Goal: Task Accomplishment & Management: Manage account settings

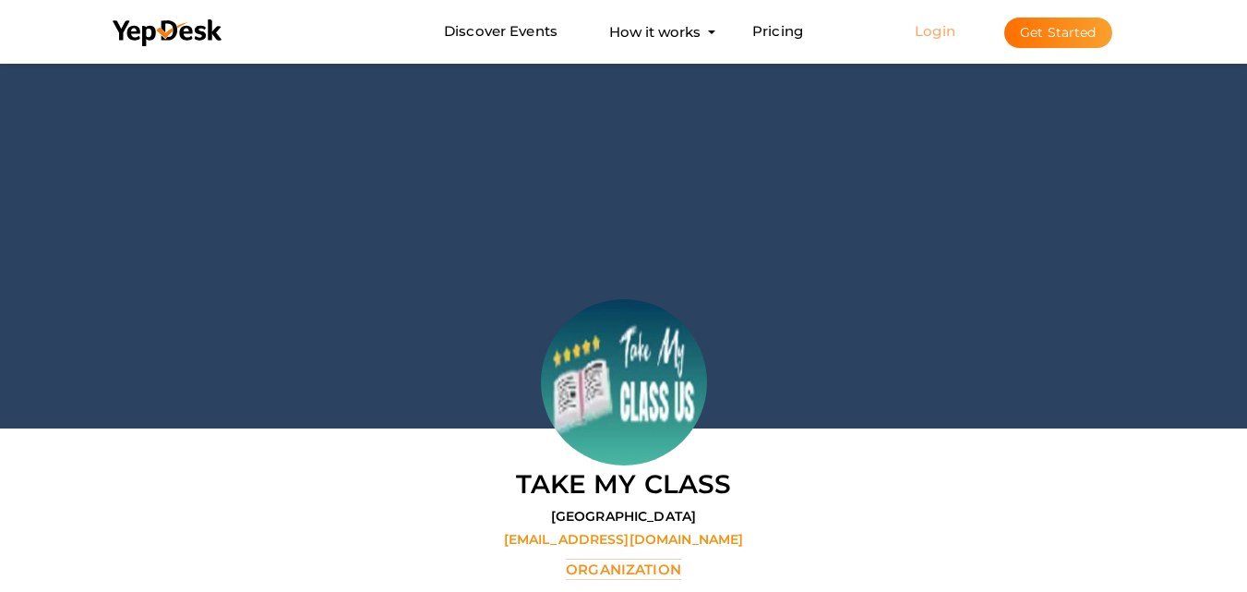
click at [924, 24] on link "Login" at bounding box center [935, 31] width 41 height 18
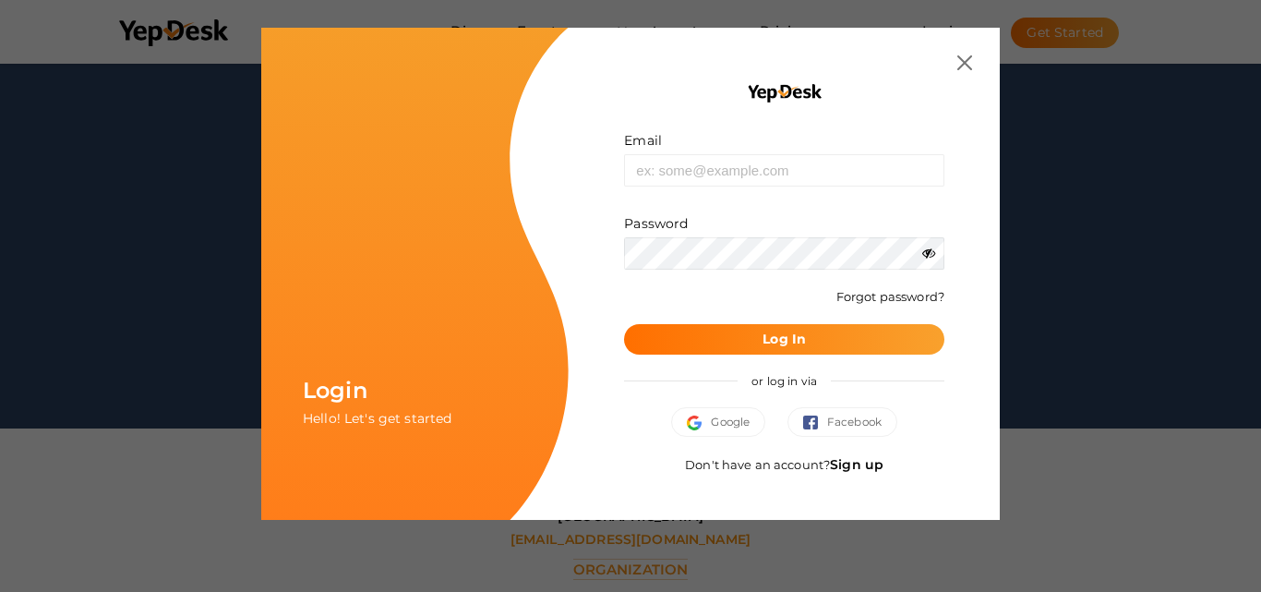
click at [863, 465] on link "Sign up" at bounding box center [857, 464] width 54 height 17
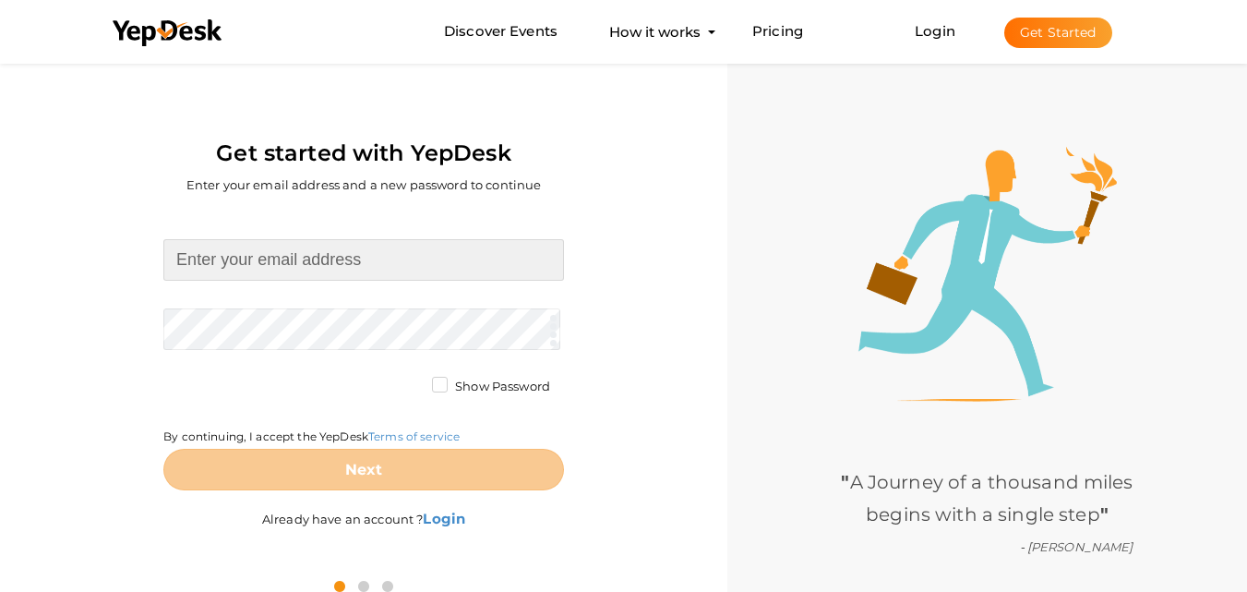
click at [291, 252] on input at bounding box center [363, 260] width 401 height 42
type input "[EMAIL_ADDRESS][DOMAIN_NAME]"
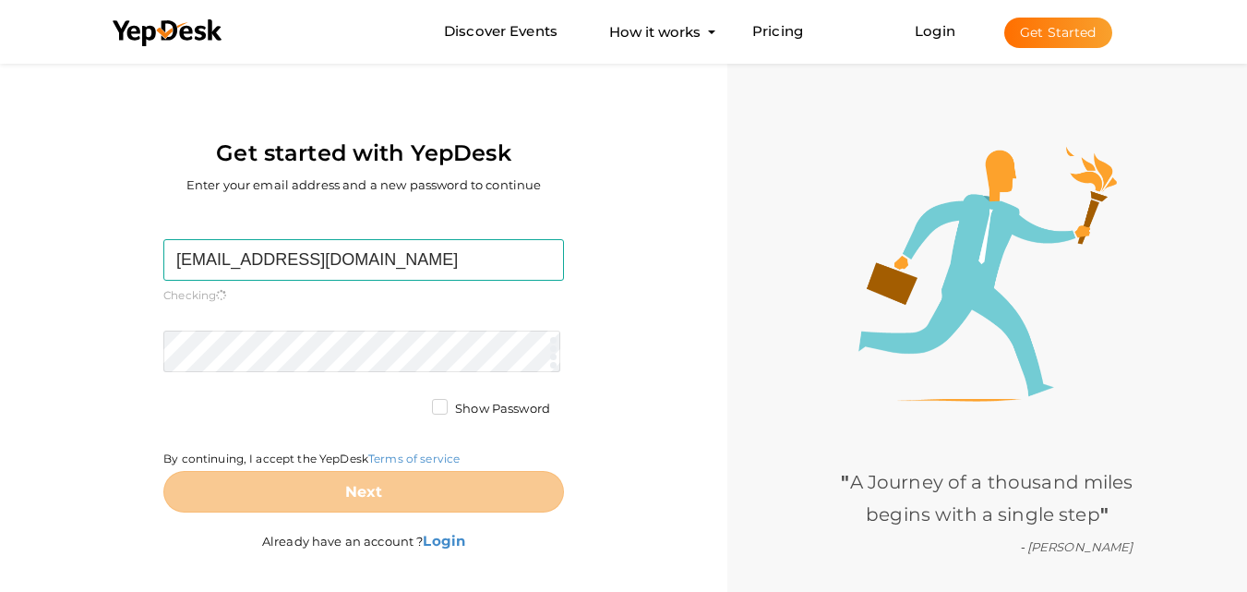
click at [283, 325] on form "onlineexamhelpus.official@gmail.com Required. Invalid email. Checking You alrea…" at bounding box center [363, 375] width 401 height 273
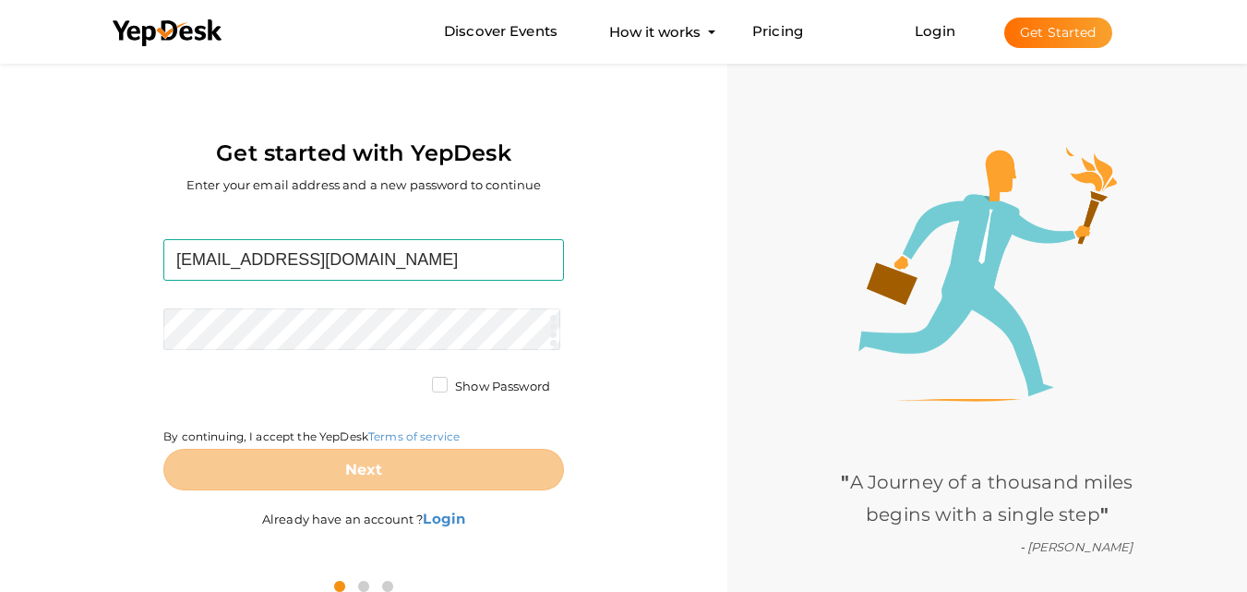
drag, startPoint x: 0, startPoint y: 263, endPoint x: 78, endPoint y: 308, distance: 90.6
click at [3, 264] on div "Get started with YepDesk Enter your email address and a new password to continu…" at bounding box center [364, 333] width 728 height 549
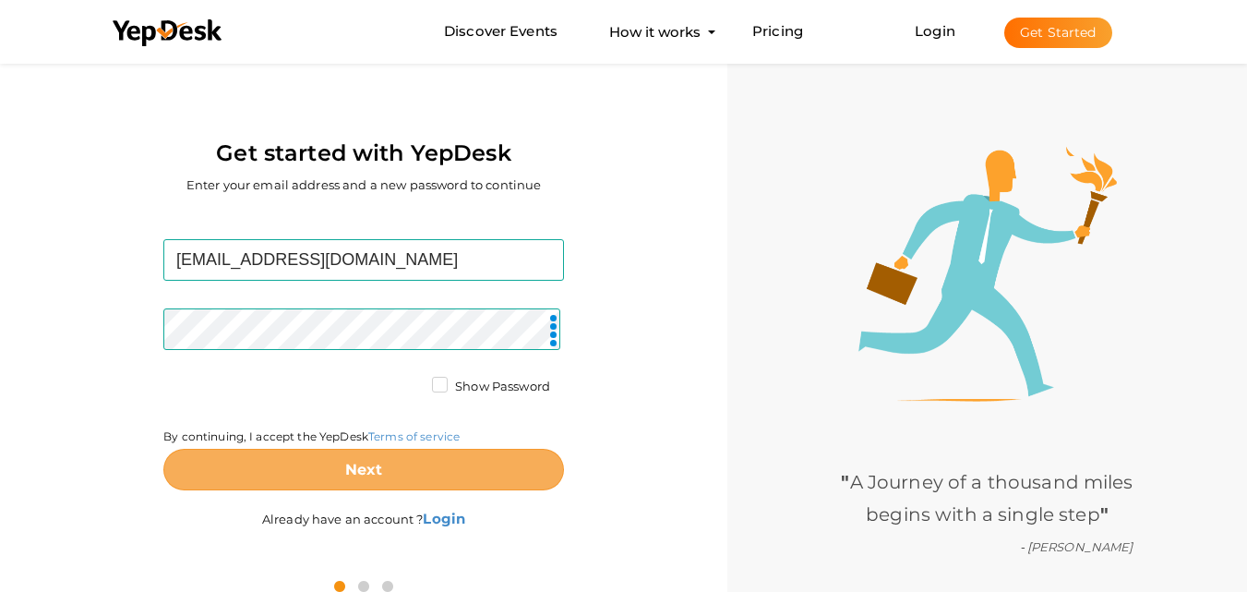
click at [317, 463] on button "Next" at bounding box center [363, 470] width 401 height 42
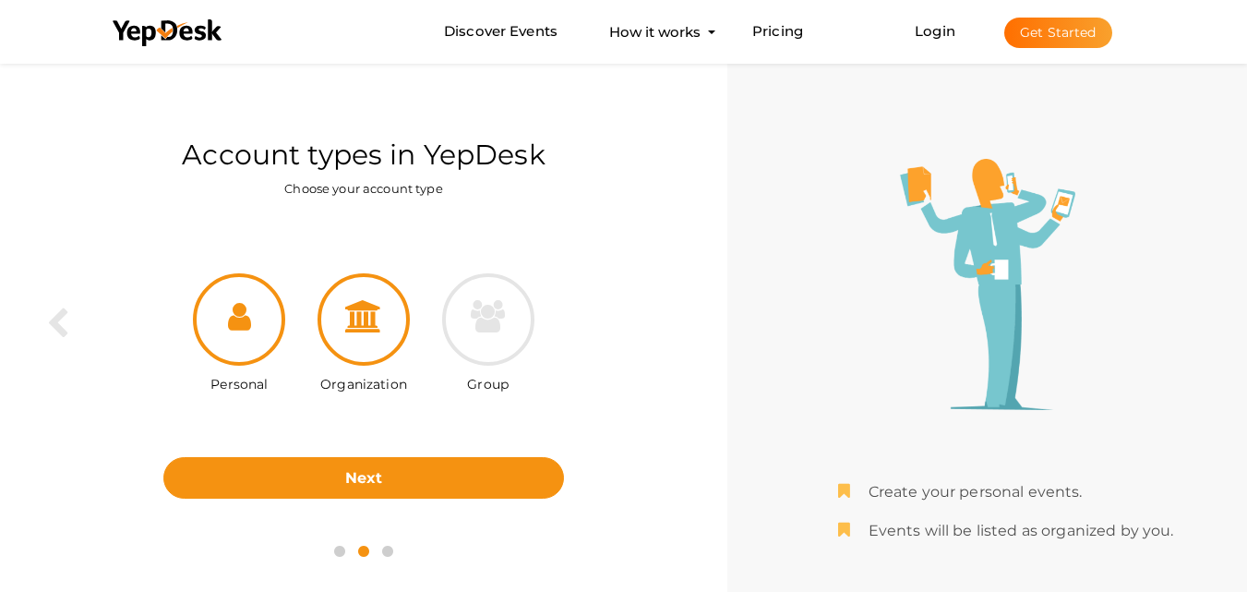
click at [341, 338] on div at bounding box center [364, 319] width 92 height 92
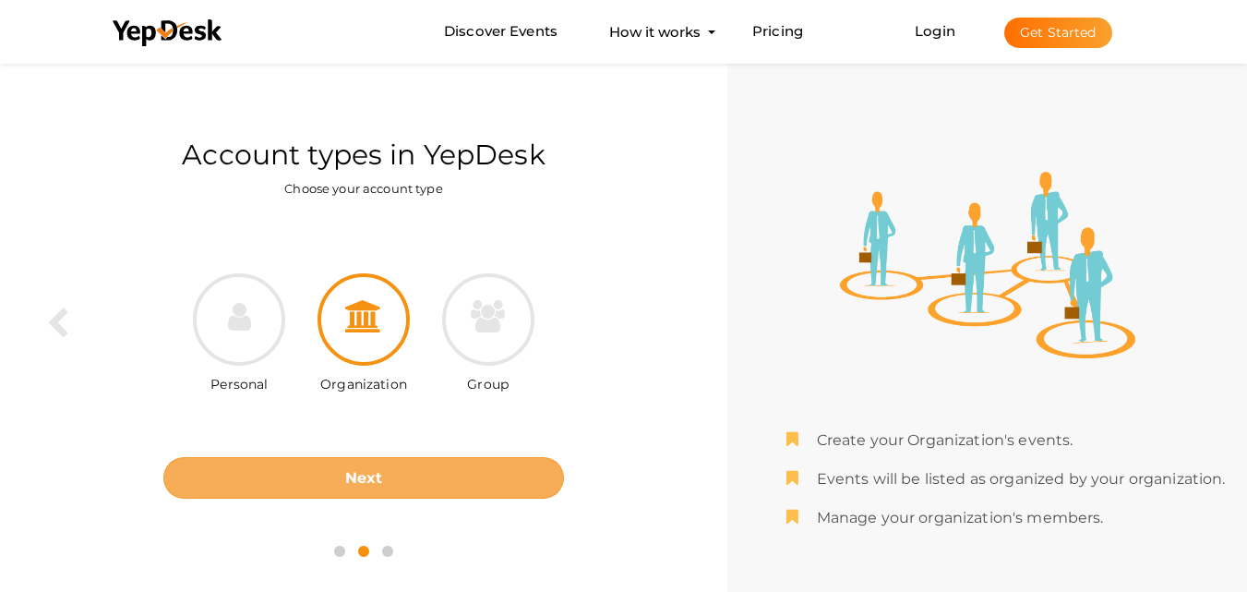
click at [386, 473] on button "Next" at bounding box center [363, 478] width 401 height 42
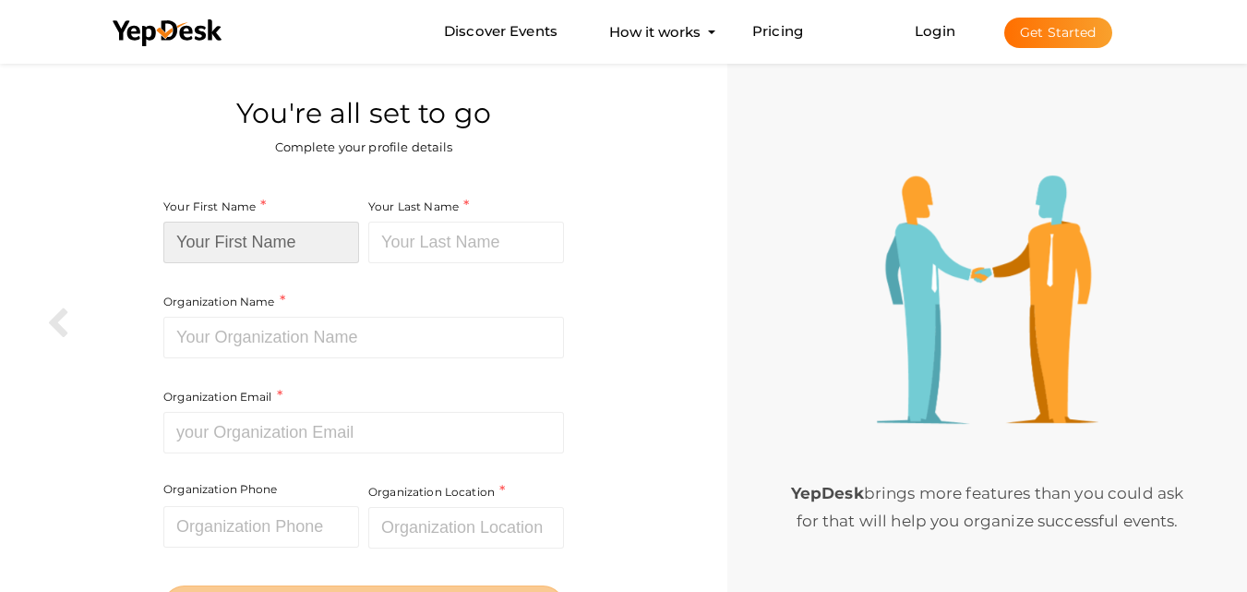
click at [293, 259] on input at bounding box center [261, 243] width 196 height 42
type input "Ethan"
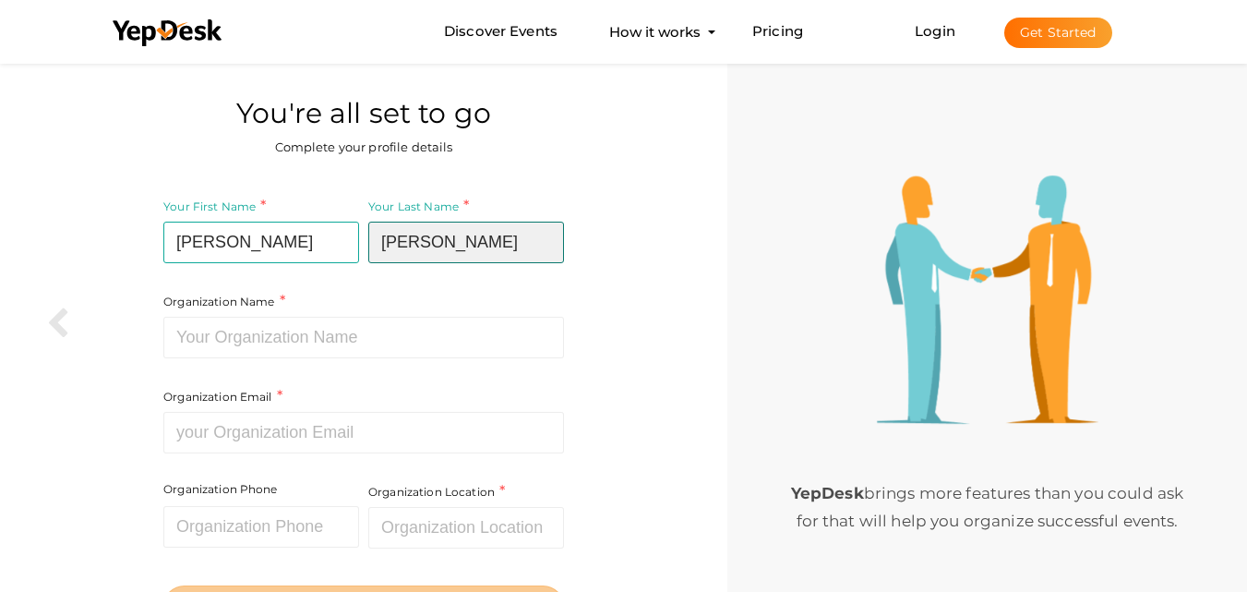
type input "Chloe"
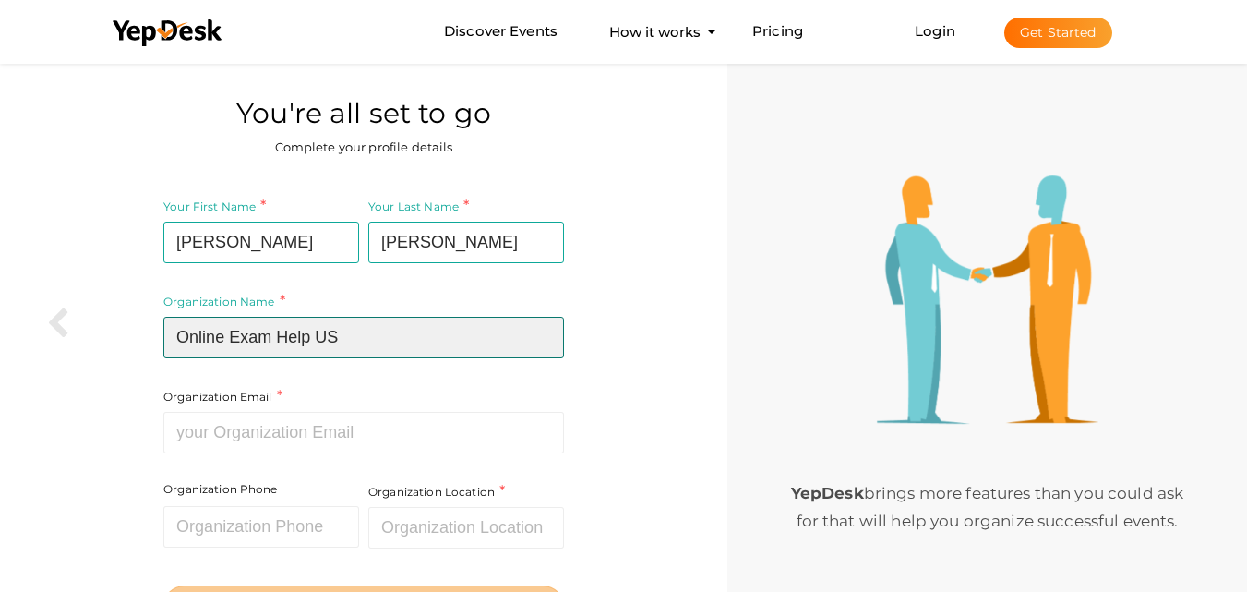
type input "Online Exam Help US"
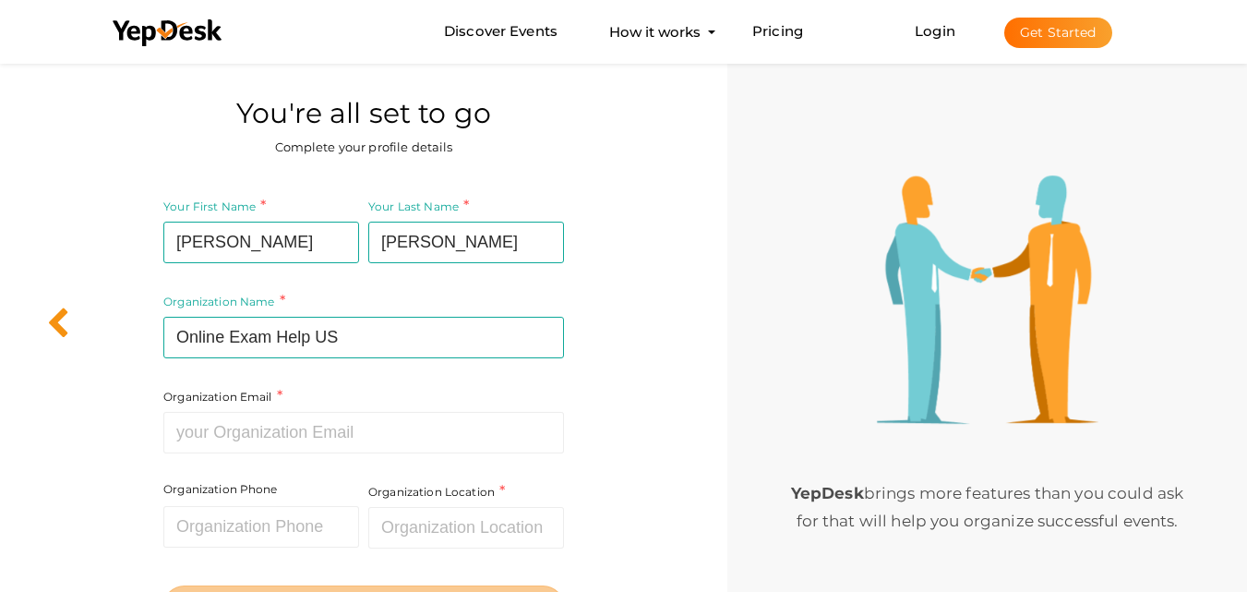
click at [12, 147] on div at bounding box center [34, 199] width 69 height 281
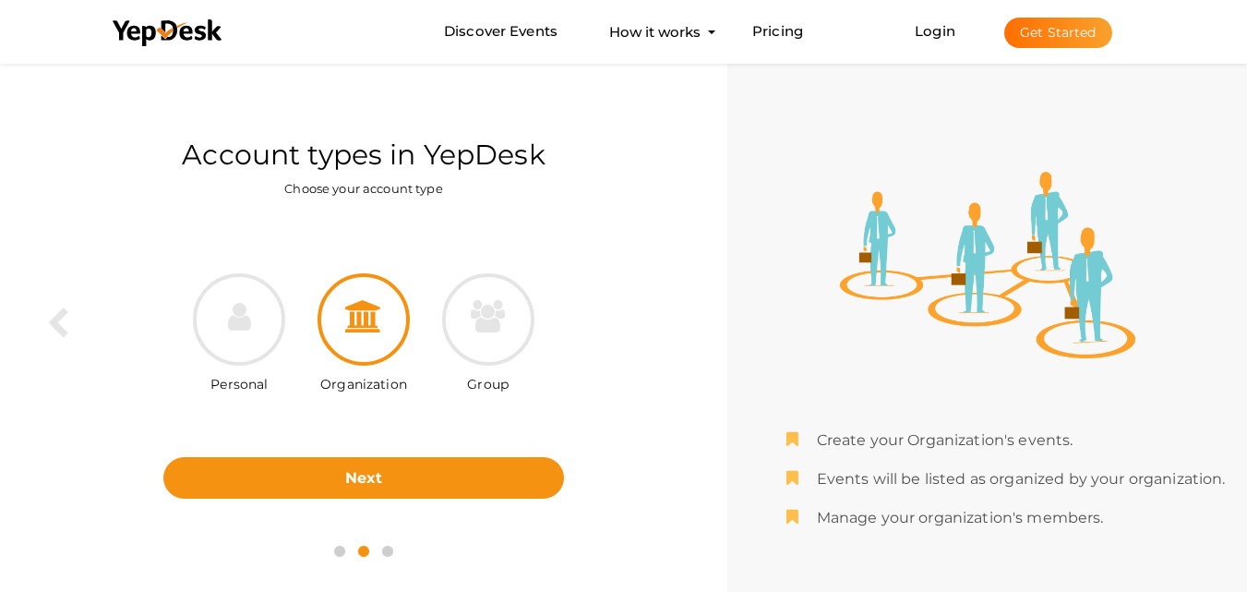
click at [364, 340] on div at bounding box center [364, 319] width 92 height 92
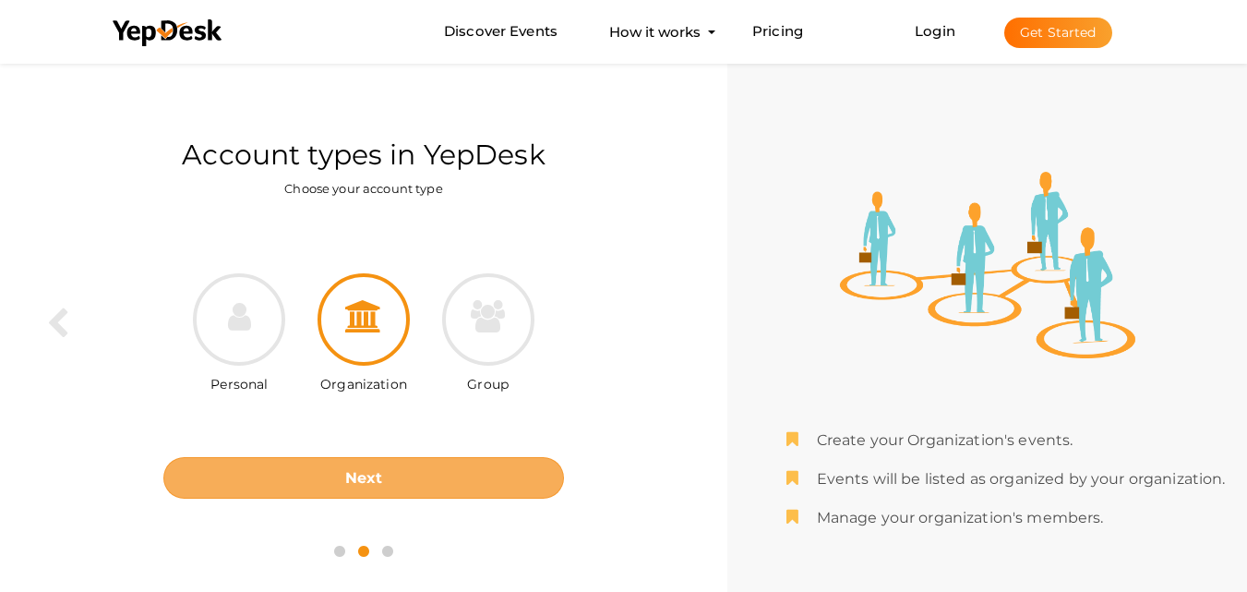
click at [379, 479] on b "Next" at bounding box center [364, 478] width 38 height 18
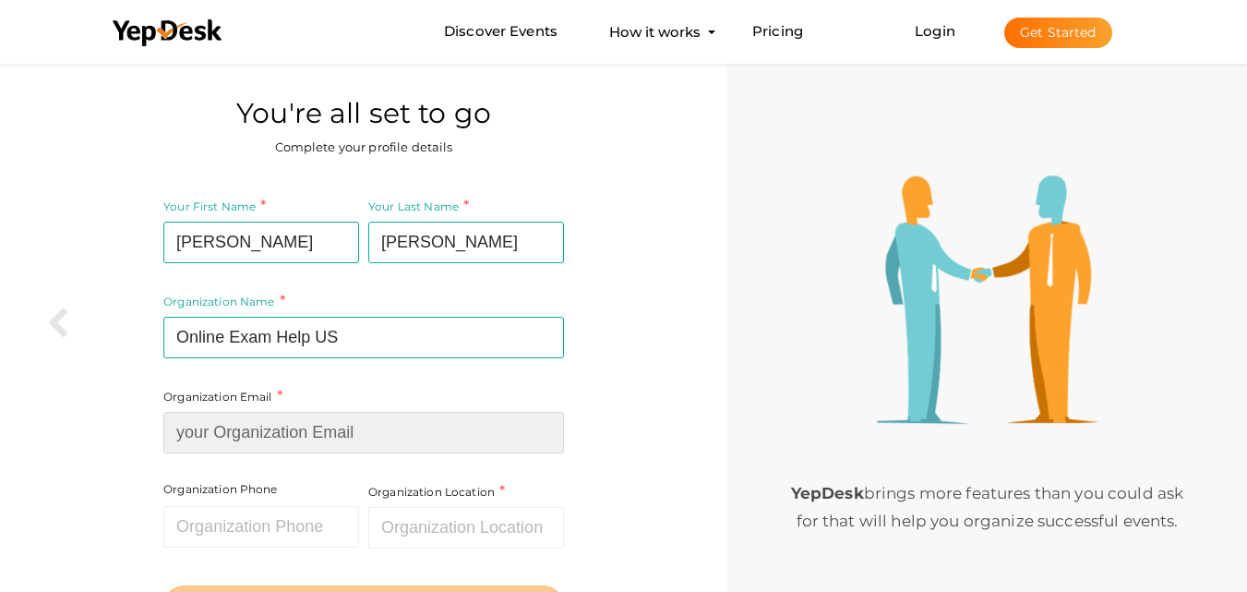
click at [274, 435] on input at bounding box center [363, 433] width 401 height 42
paste input "[EMAIL_ADDRESS][DOMAIN_NAME]"
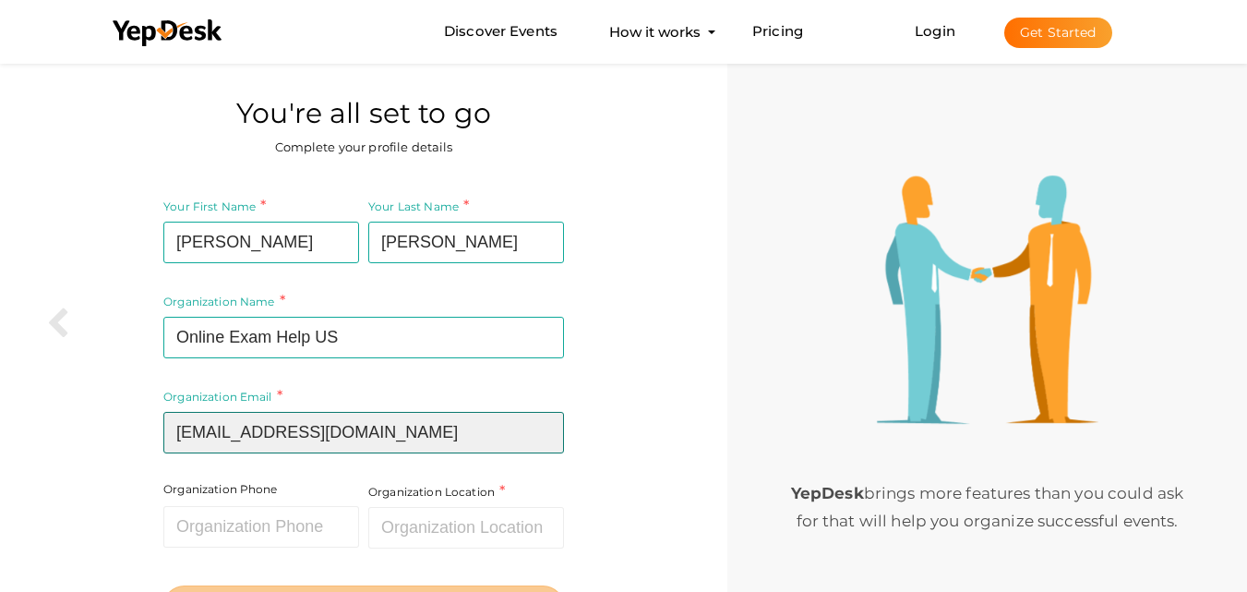
scroll to position [104, 0]
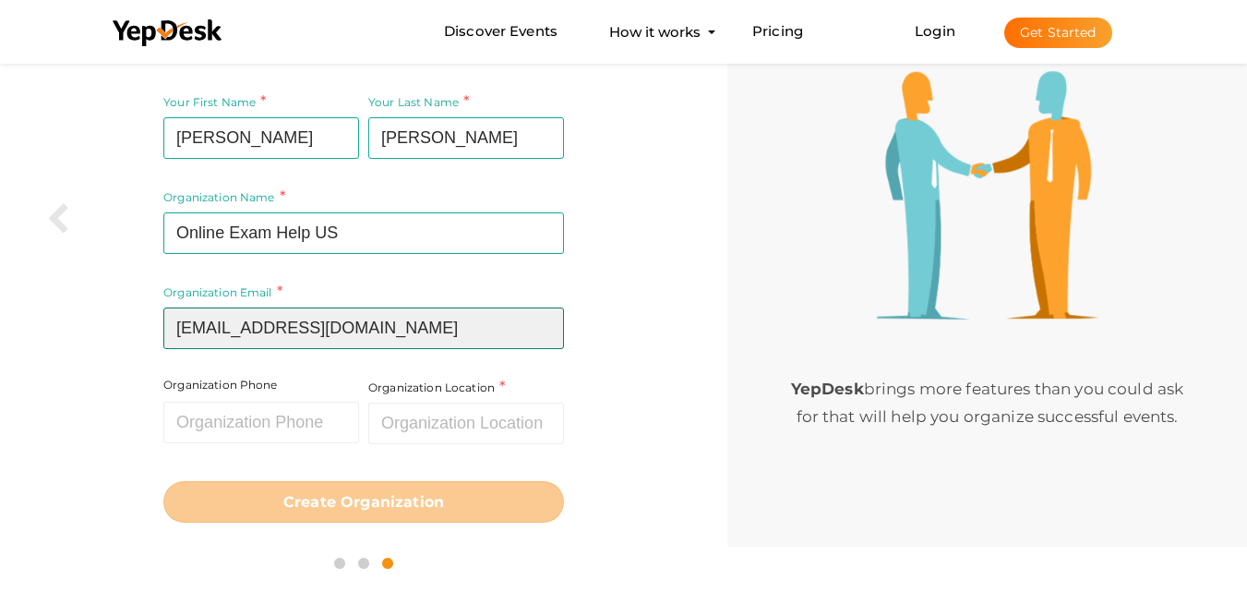
type input "[EMAIL_ADDRESS][DOMAIN_NAME]"
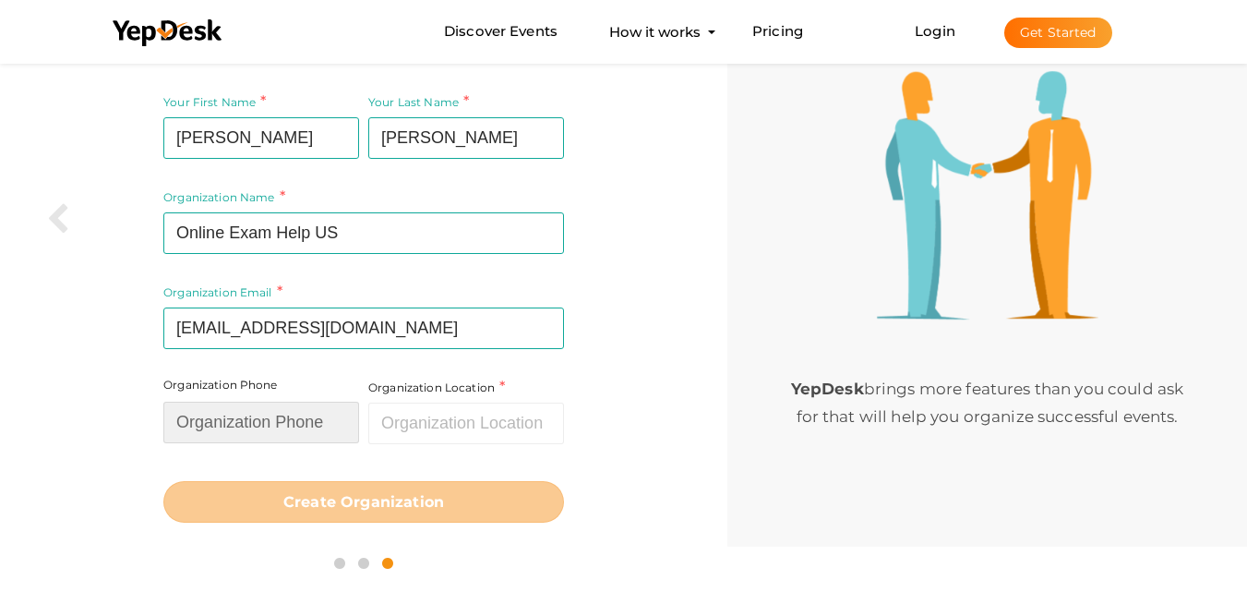
click at [241, 410] on input "text" at bounding box center [261, 423] width 196 height 42
click at [0, 407] on div "You're all set to go Complete your profile details Your First Name Ethan Requir…" at bounding box center [364, 273] width 728 height 637
click at [253, 430] on input "text" at bounding box center [261, 423] width 196 height 42
paste input "+13023093839"
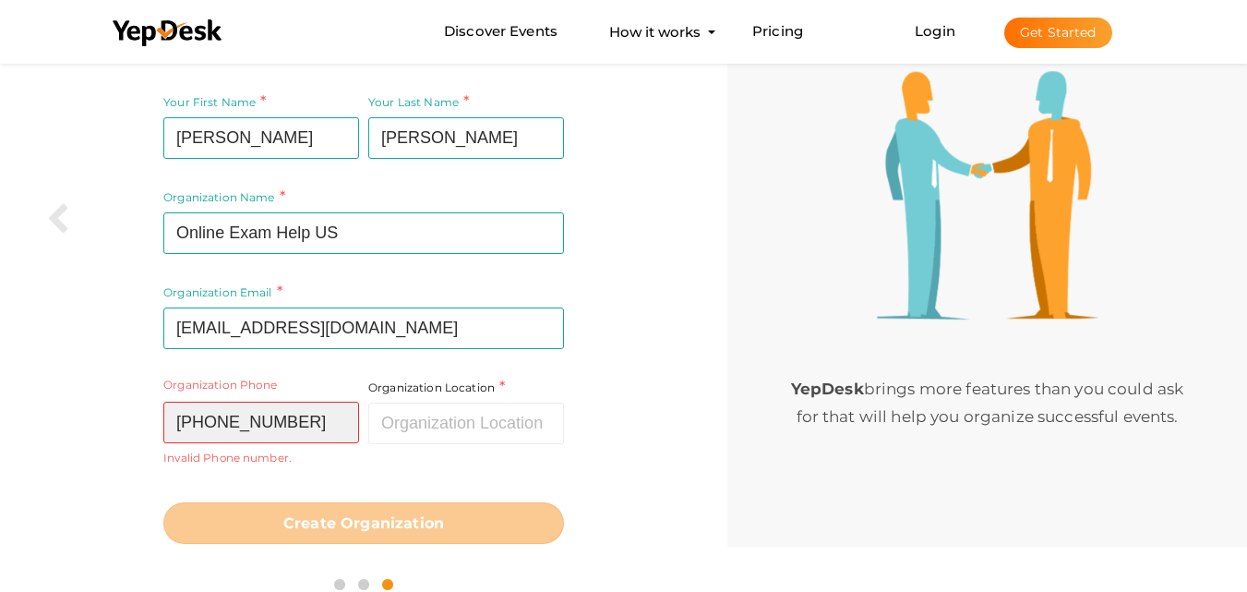
drag, startPoint x: 198, startPoint y: 425, endPoint x: 145, endPoint y: 428, distance: 52.7
click at [145, 428] on div "Your First Name Ethan Required. Must contain letters only. Must be between 2 an…" at bounding box center [364, 317] width 700 height 476
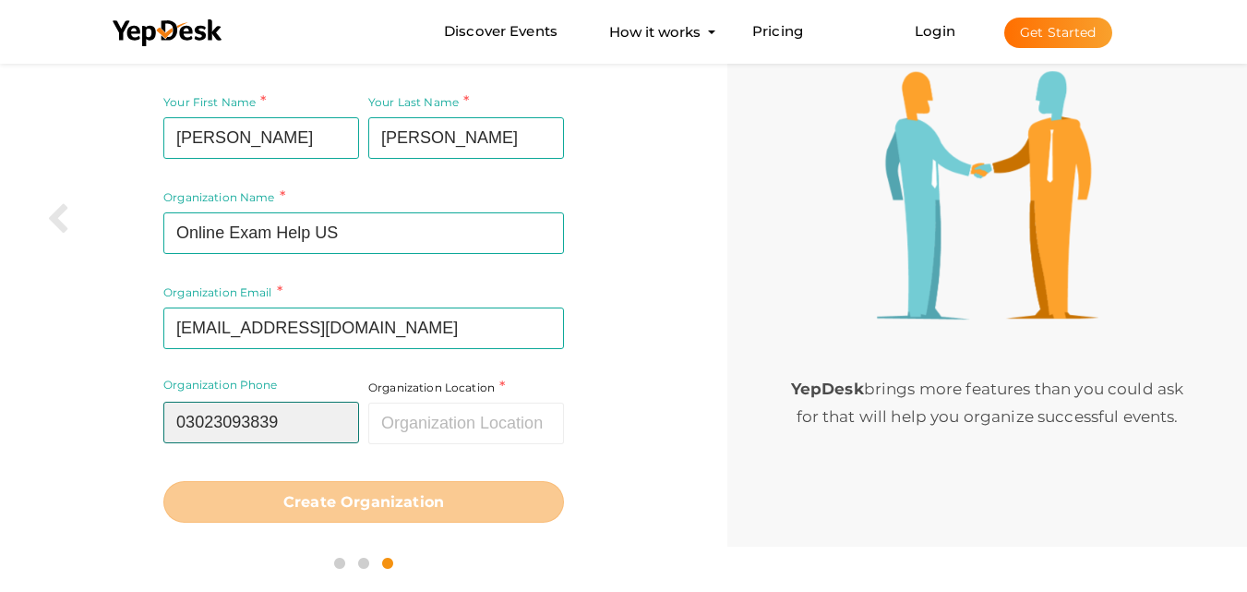
type input "03023093839"
click at [112, 410] on div "Your First Name Ethan Required. Must contain letters only. Must be between 2 an…" at bounding box center [364, 306] width 700 height 454
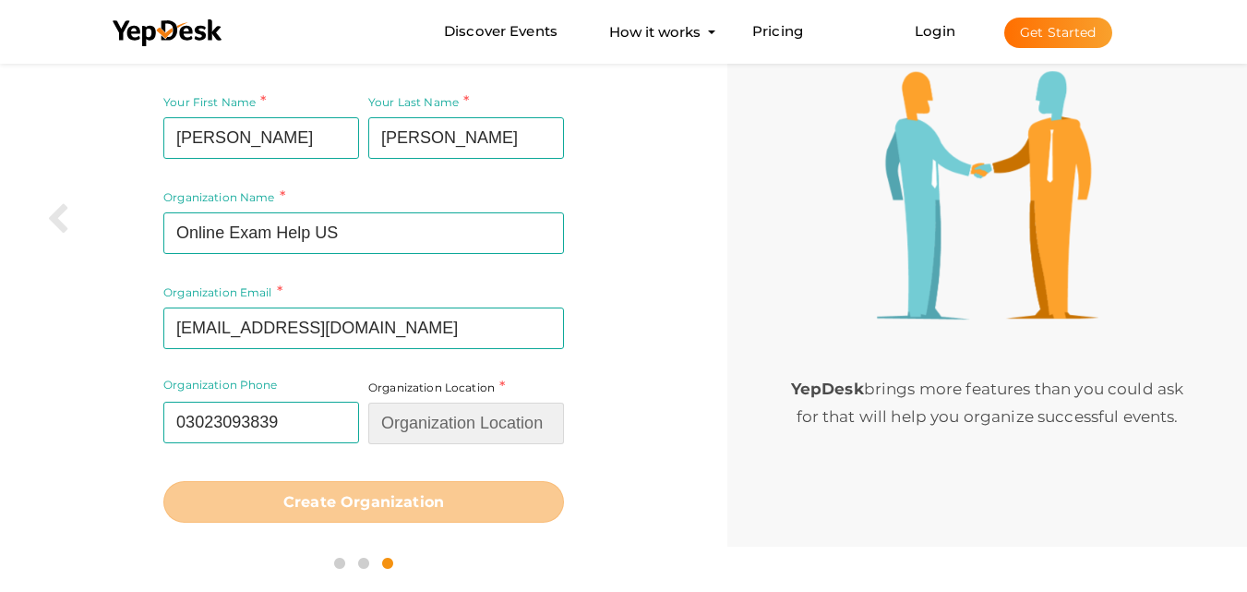
click at [447, 432] on input "text" at bounding box center [466, 424] width 196 height 42
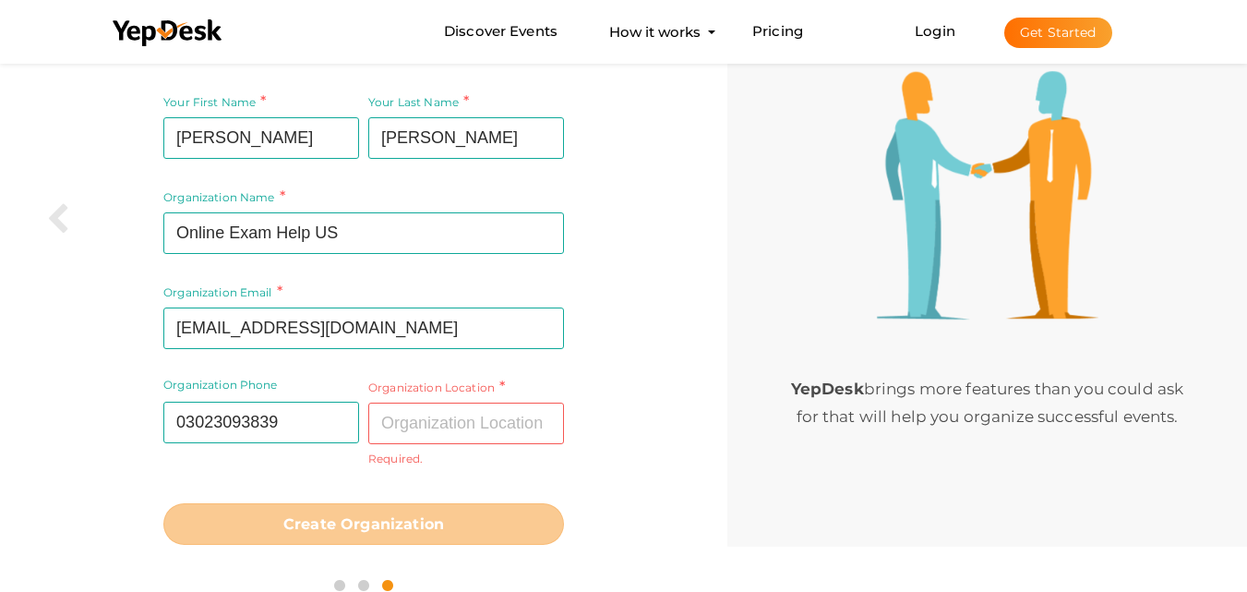
click at [0, 411] on div "You're all set to go Complete your profile details Your First Name Ethan Requir…" at bounding box center [364, 284] width 728 height 659
drag, startPoint x: 2, startPoint y: 413, endPoint x: 14, endPoint y: 413, distance: 12.0
click at [3, 413] on div "You're all set to go Complete your profile details Your First Name Ethan Requir…" at bounding box center [364, 284] width 728 height 659
click at [496, 420] on input "text" at bounding box center [466, 424] width 196 height 42
paste input "[STREET_ADDRESS][PERSON_NAME][US_STATE]"
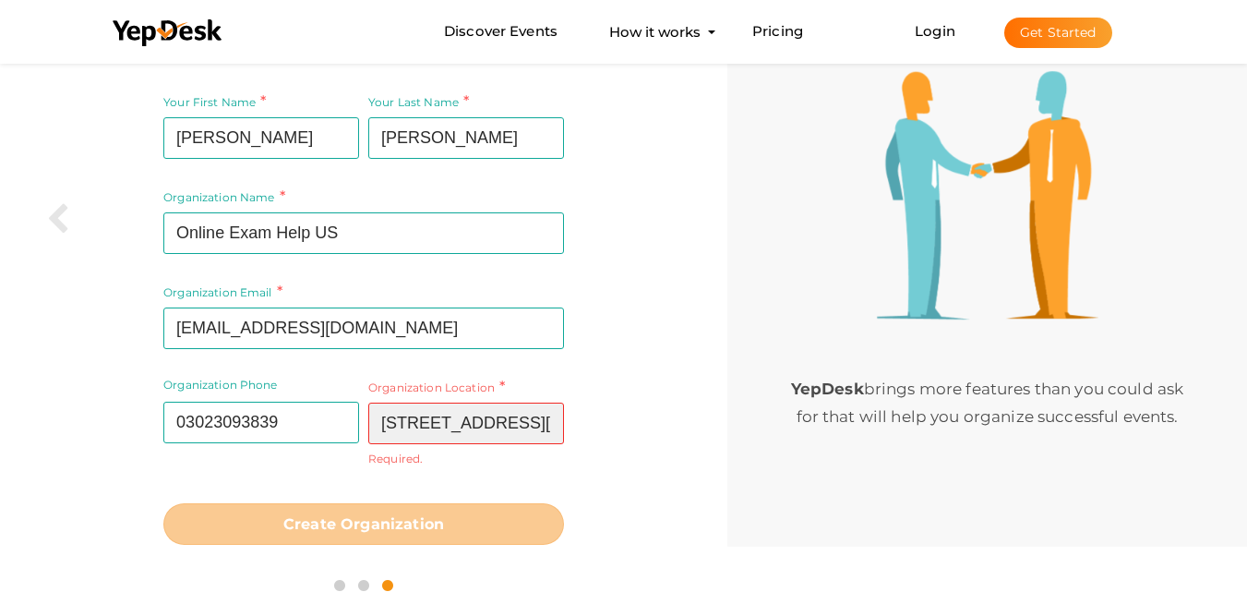
scroll to position [0, 336]
type input "[STREET_ADDRESS][PERSON_NAME][US_STATE]"
click at [0, 475] on div "You're all set to go Complete your profile details Your First Name Ethan Requir…" at bounding box center [364, 284] width 728 height 659
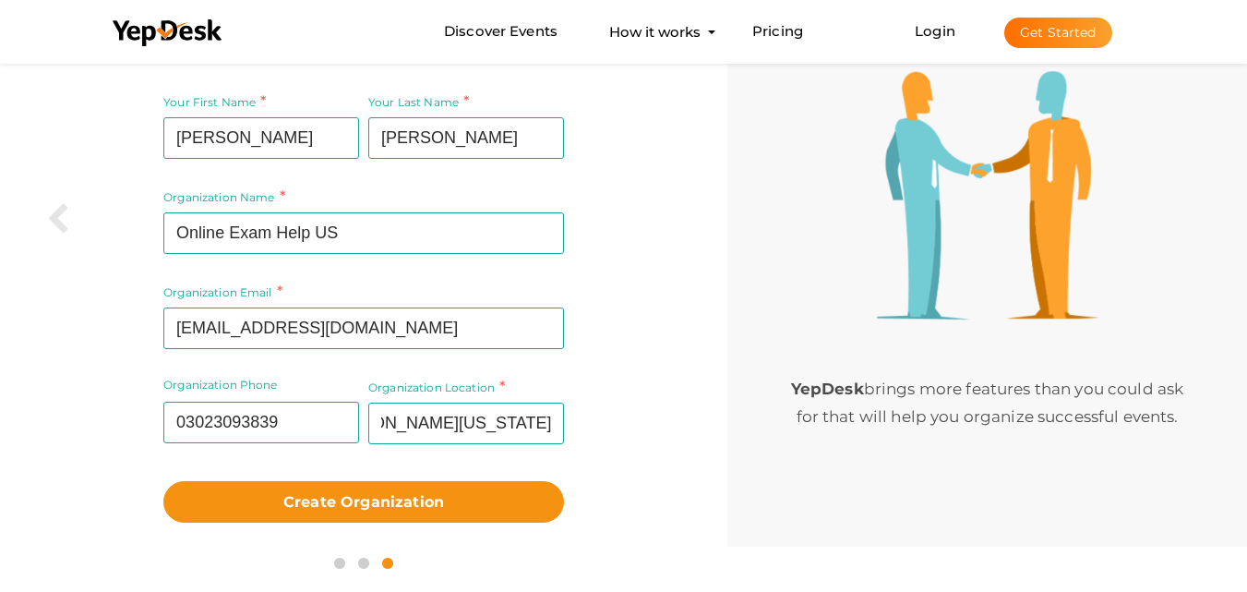
scroll to position [0, 0]
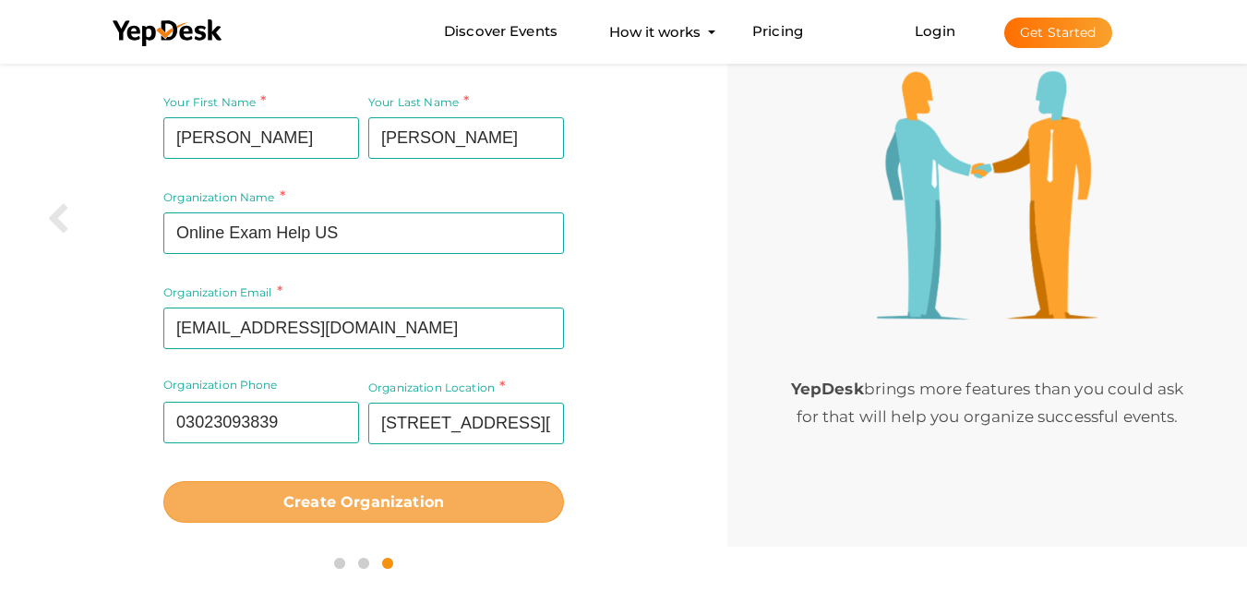
click at [351, 493] on b "Create Organization" at bounding box center [363, 502] width 161 height 18
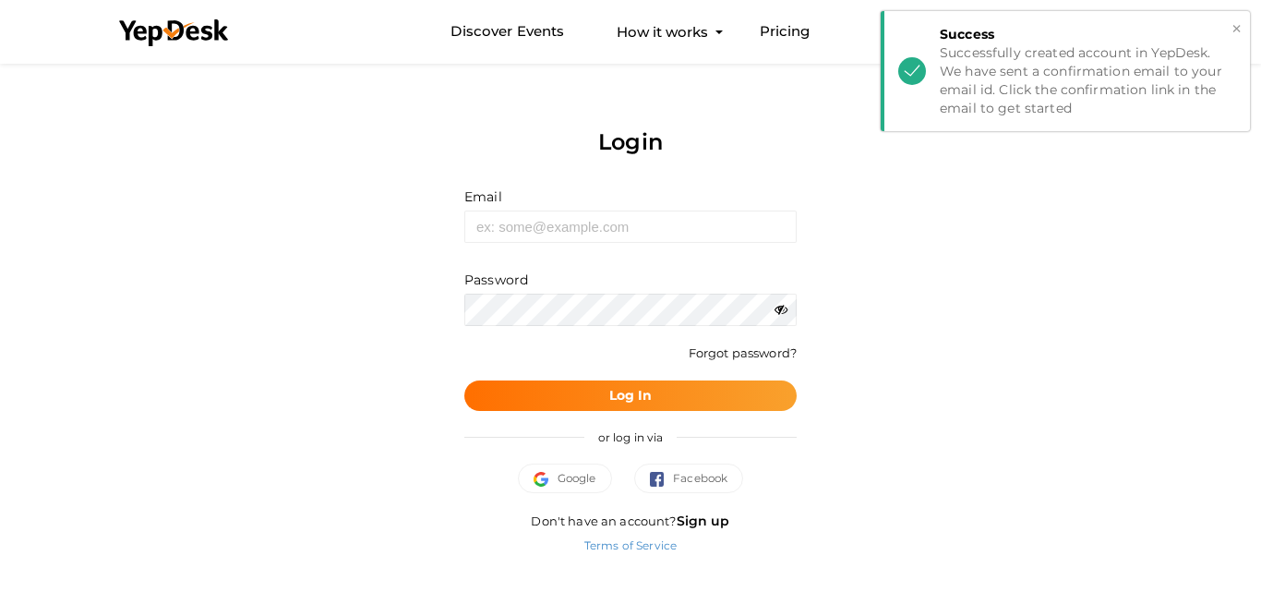
click at [1237, 27] on button "×" at bounding box center [1237, 28] width 12 height 21
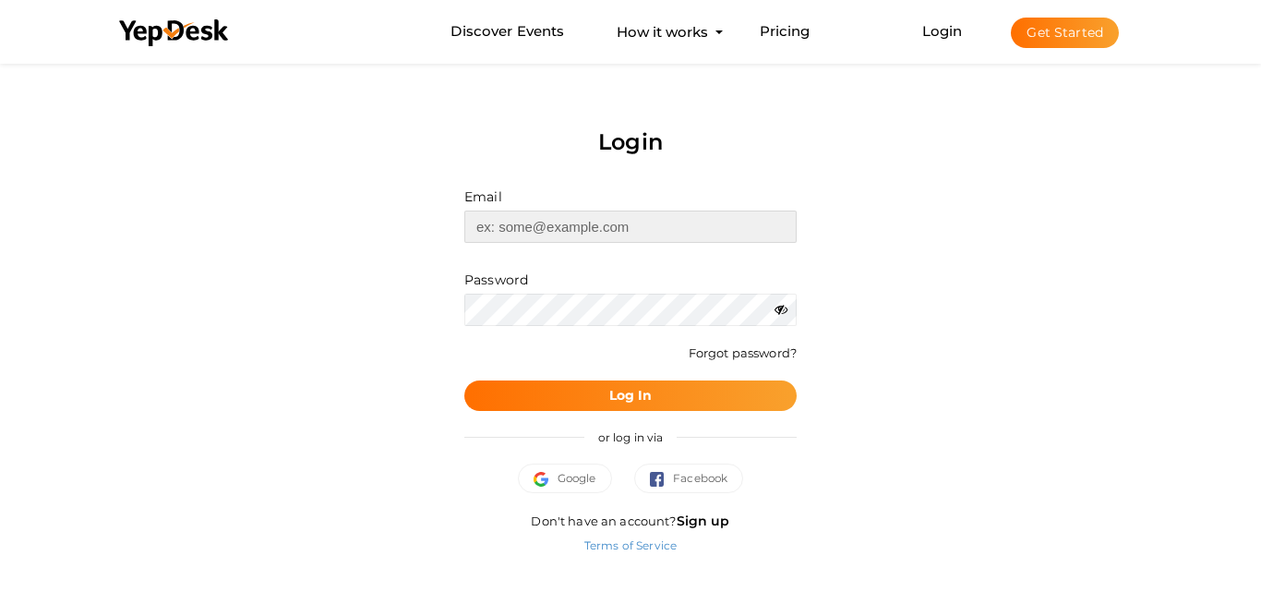
click at [572, 233] on input "text" at bounding box center [630, 227] width 332 height 32
type input "[EMAIL_ADDRESS][DOMAIN_NAME]"
click at [367, 259] on div "Login Email onlineexamhelpus.official@gmail.com Invalid email. Password Wrong C…" at bounding box center [630, 317] width 1080 height 517
click at [548, 410] on button "Log In" at bounding box center [630, 395] width 332 height 30
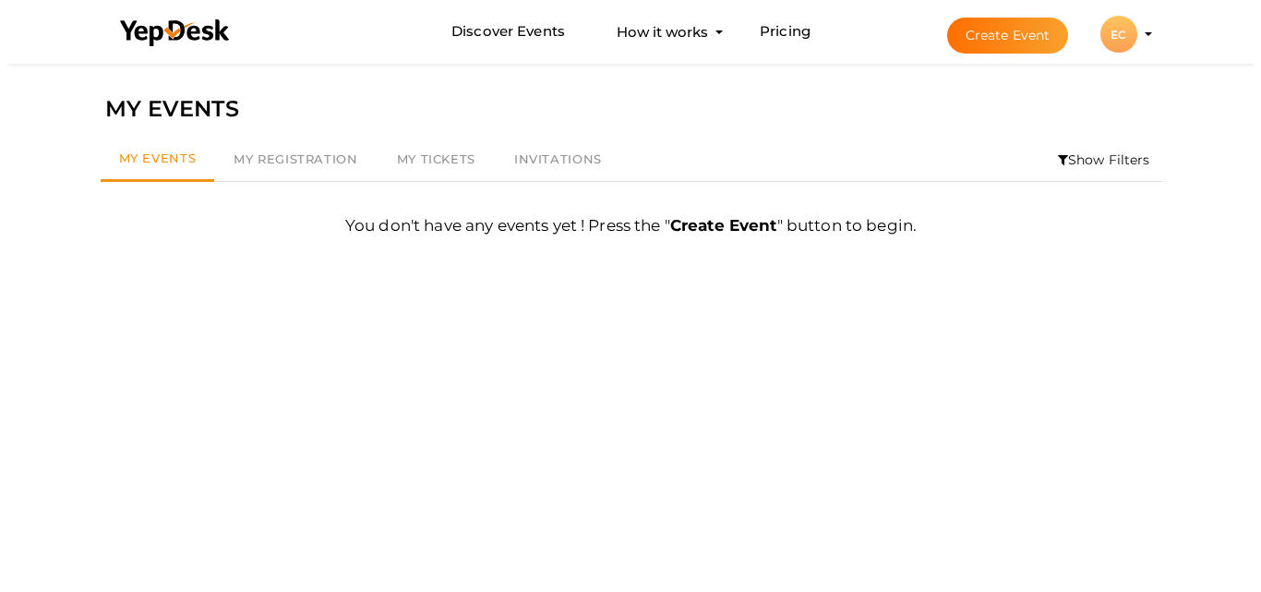
scroll to position [59, 0]
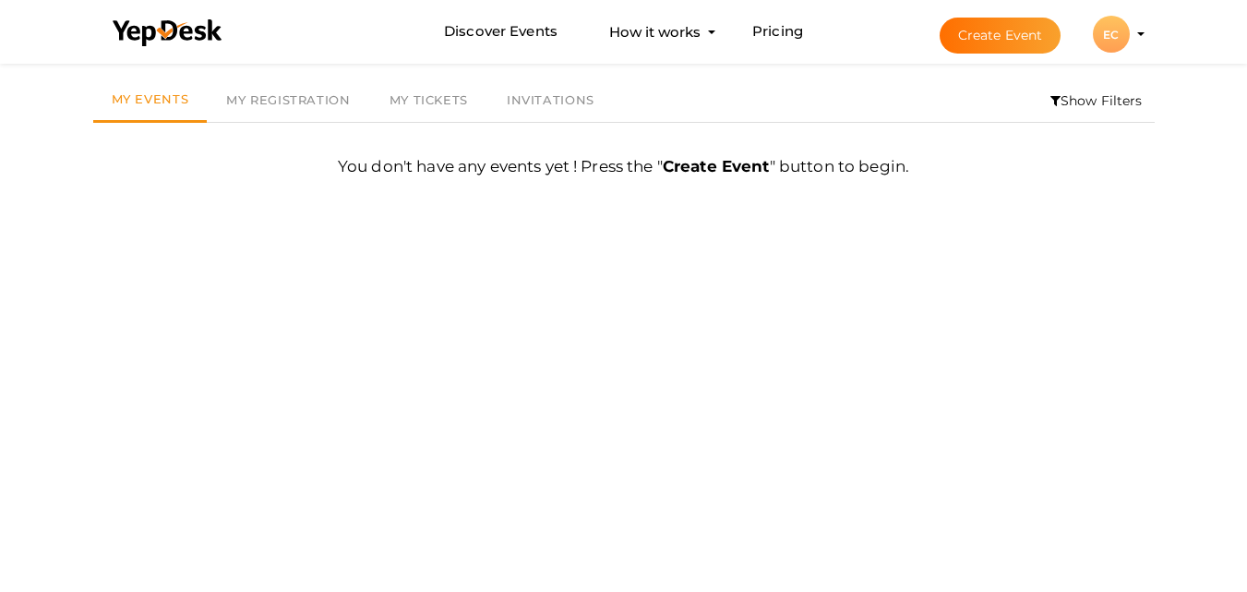
click at [1136, 34] on li "Create Event EC EC Ethan Chloe onlineexamhelpus.official@gmail.com Personal Pro…" at bounding box center [1026, 34] width 247 height 66
click at [1120, 26] on div "EC" at bounding box center [1111, 34] width 37 height 37
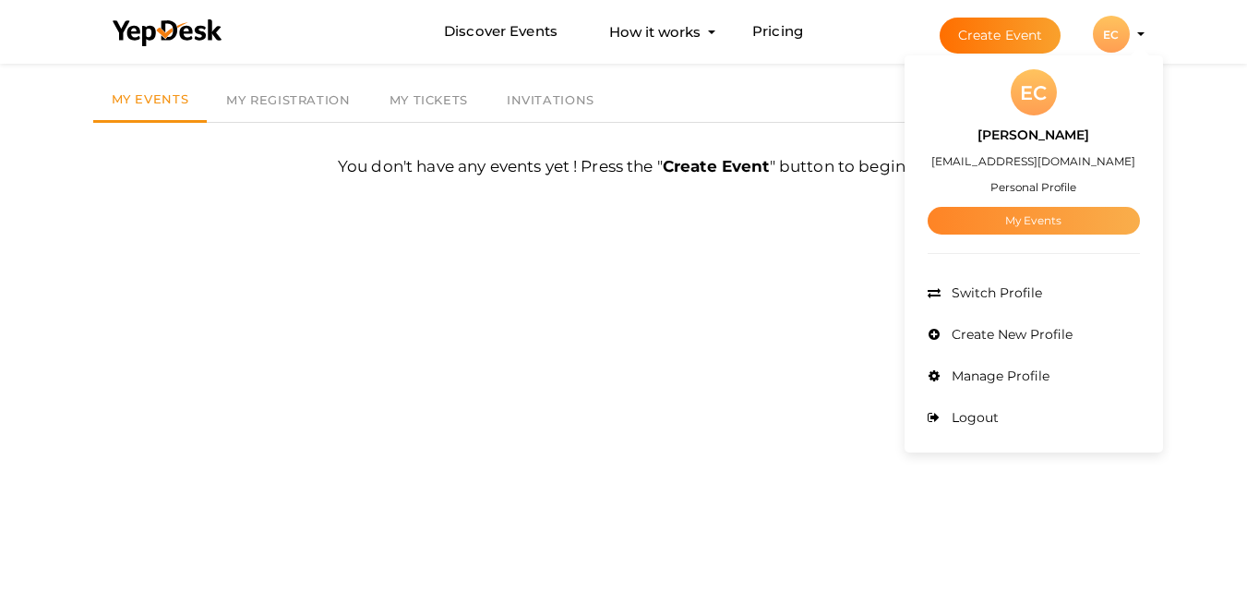
click at [1006, 219] on link "My Events" at bounding box center [1034, 221] width 212 height 28
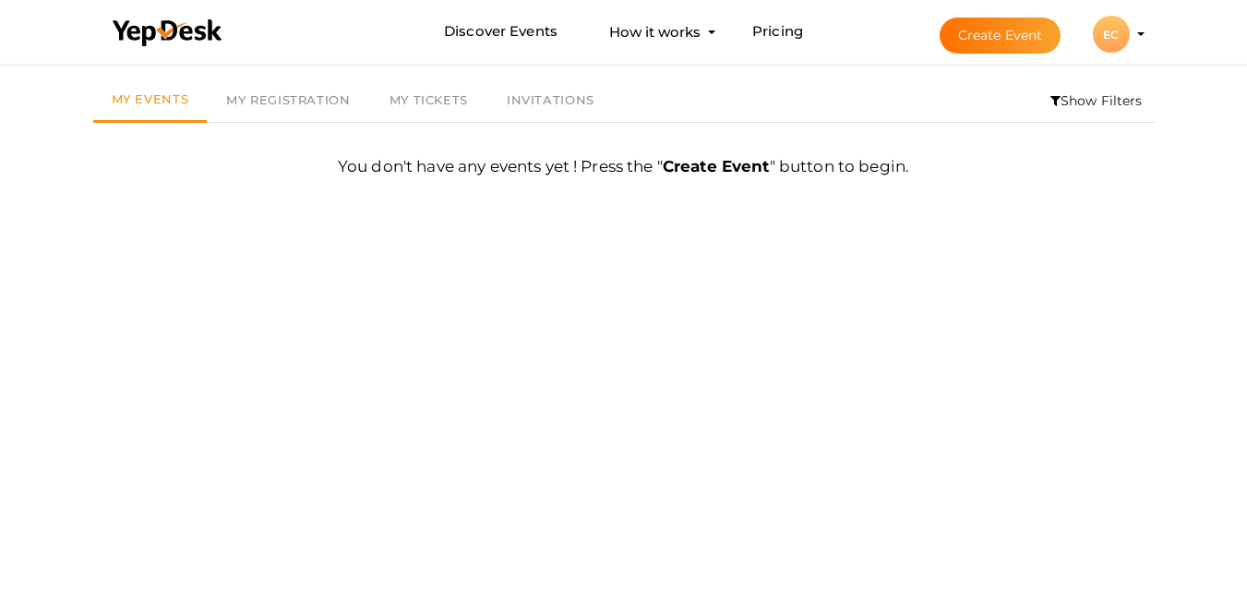
click at [1119, 30] on div "EC" at bounding box center [1111, 34] width 37 height 37
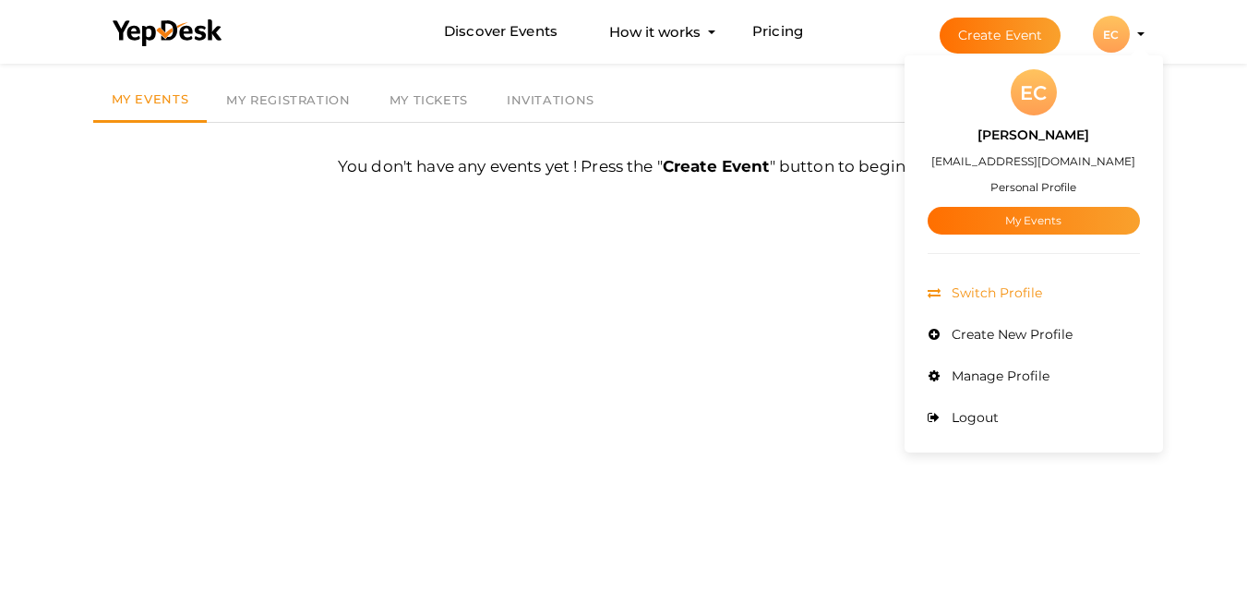
click at [1010, 297] on span "Switch Profile" at bounding box center [994, 292] width 95 height 17
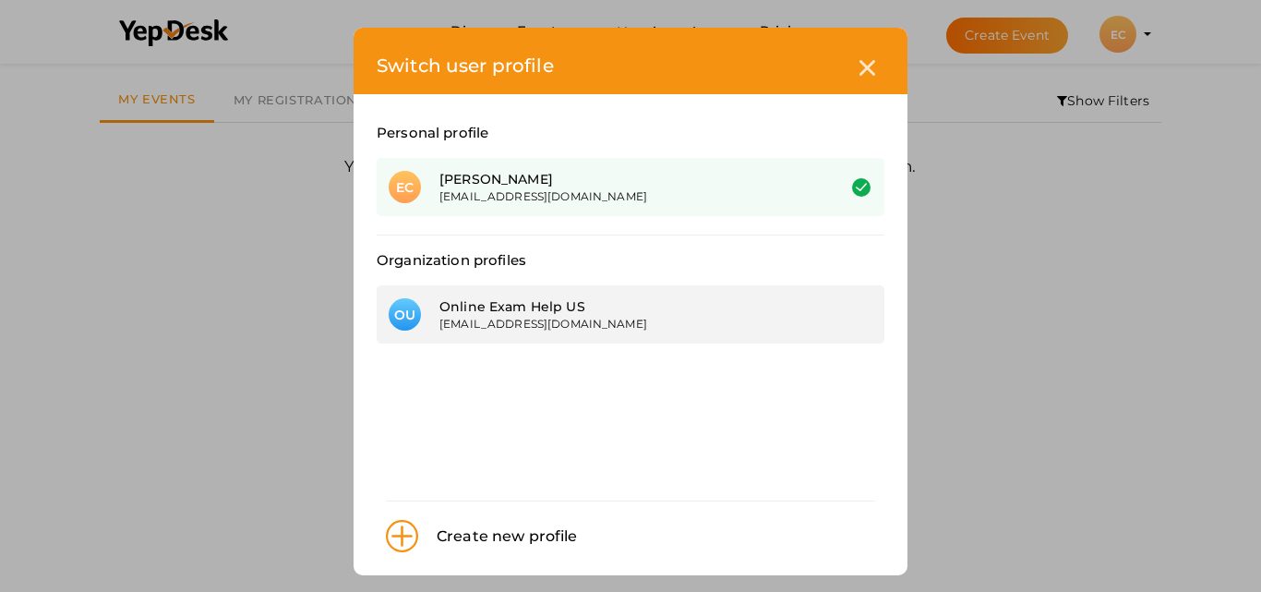
click at [427, 315] on div "Online Exam Help US onlineexamhelpus.official@gmail.com" at bounding box center [614, 314] width 387 height 34
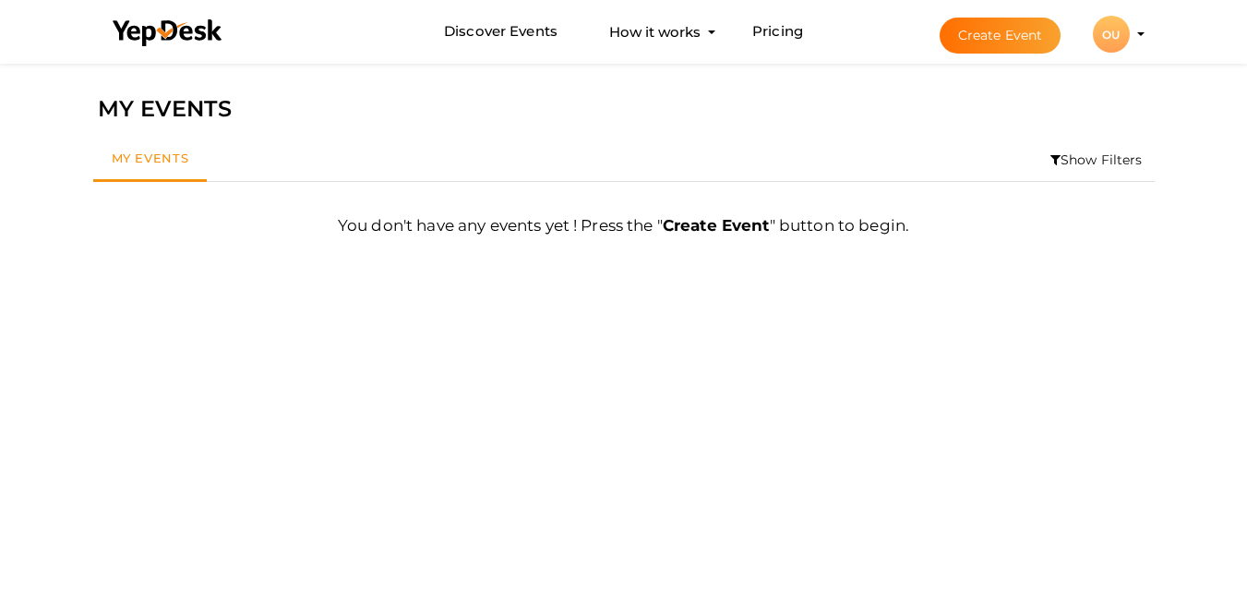
click at [1117, 30] on div "OU" at bounding box center [1111, 34] width 37 height 37
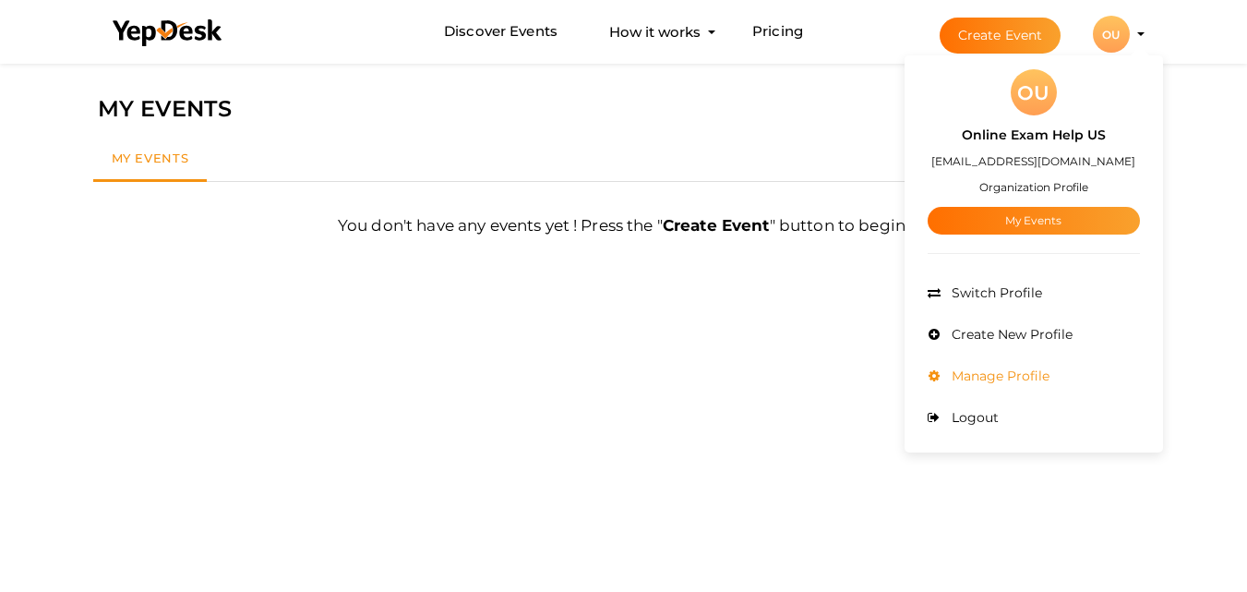
click at [994, 374] on span "Manage Profile" at bounding box center [998, 375] width 102 height 17
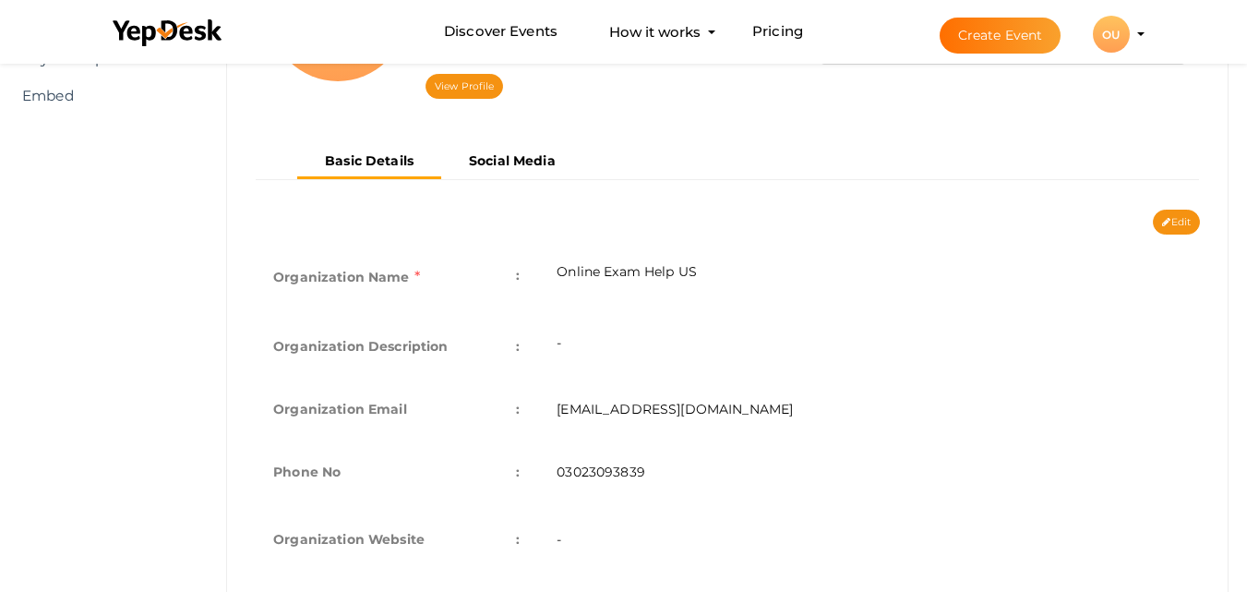
scroll to position [301, 0]
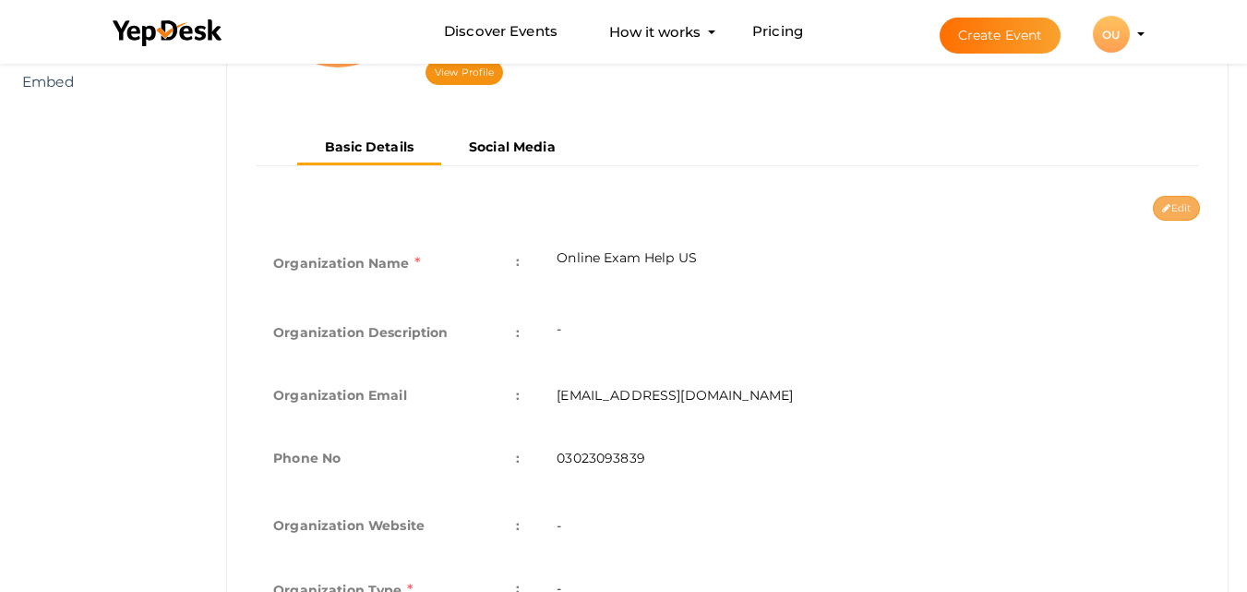
click at [1165, 196] on button "Edit" at bounding box center [1176, 208] width 47 height 25
type input "Online Exam Help US"
type input "[EMAIL_ADDRESS][DOMAIN_NAME]"
type input "03023093839"
select select "9"
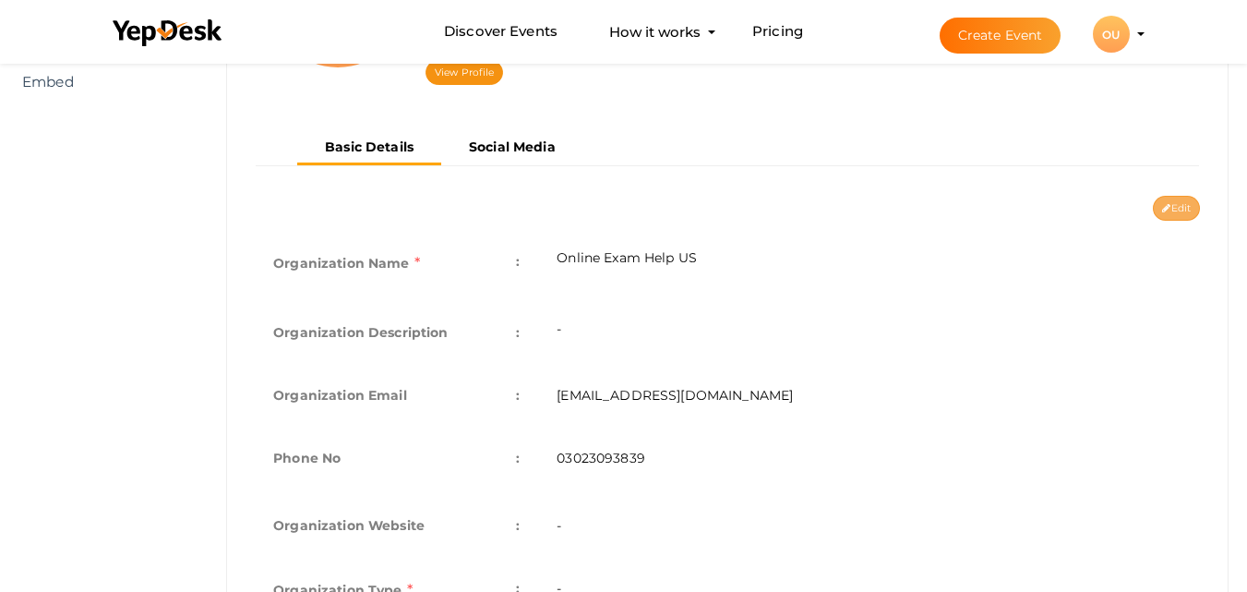
type input "[STREET_ADDRESS][PERSON_NAME][US_STATE]"
type input "online-exam-help-us"
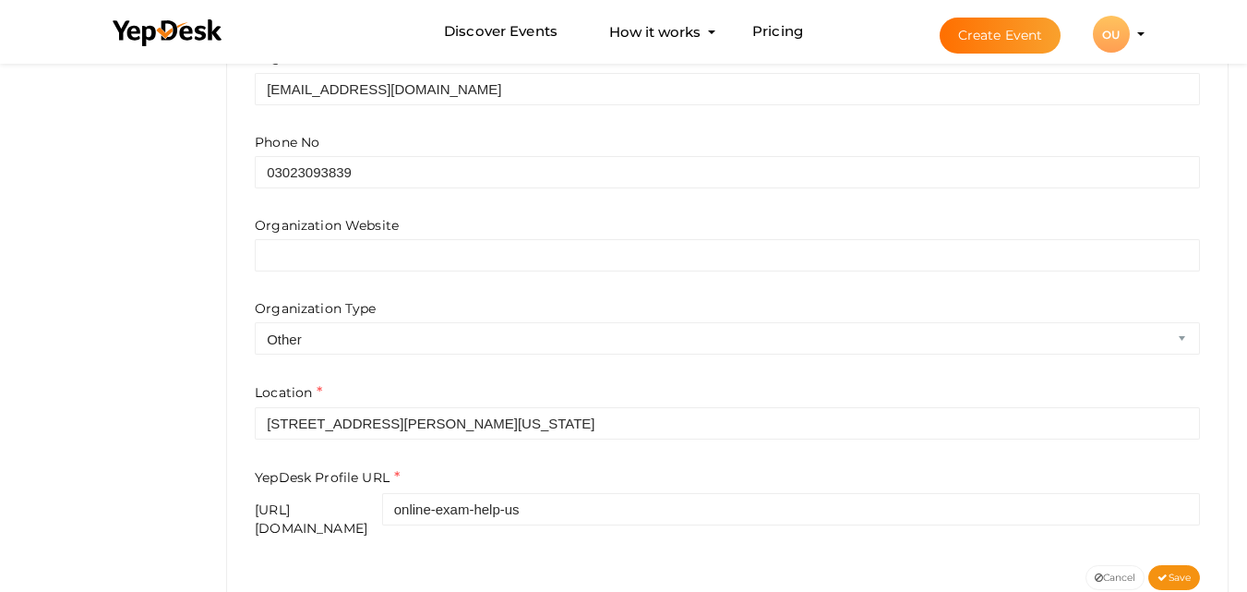
scroll to position [693, 0]
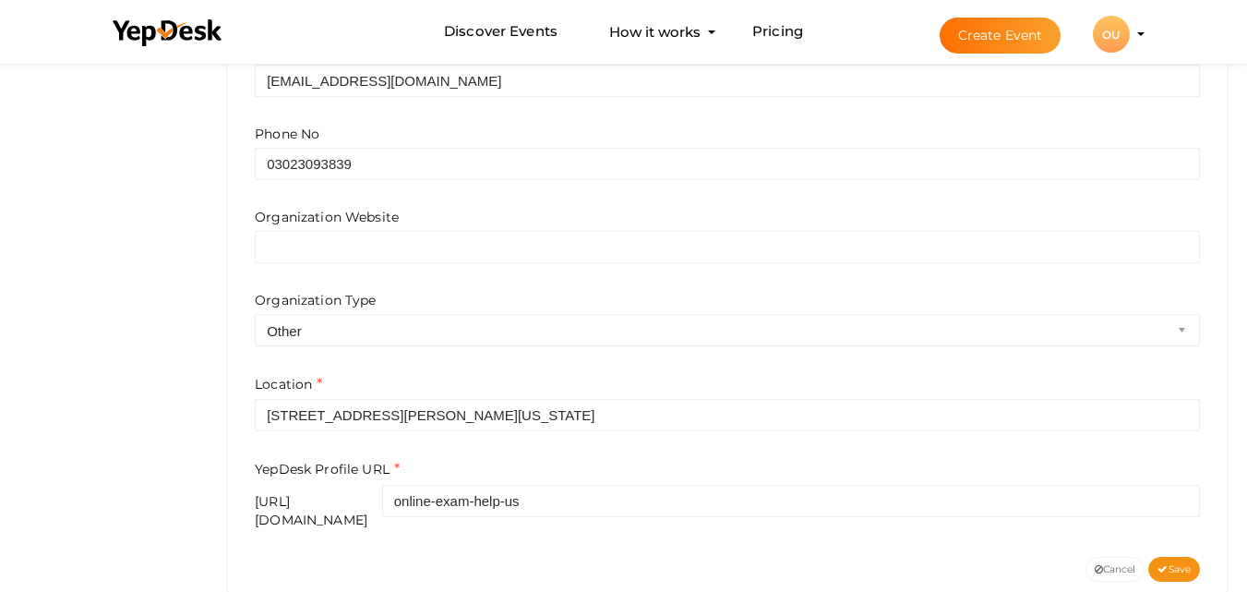
click at [368, 229] on div "Organization Website" at bounding box center [727, 235] width 945 height 55
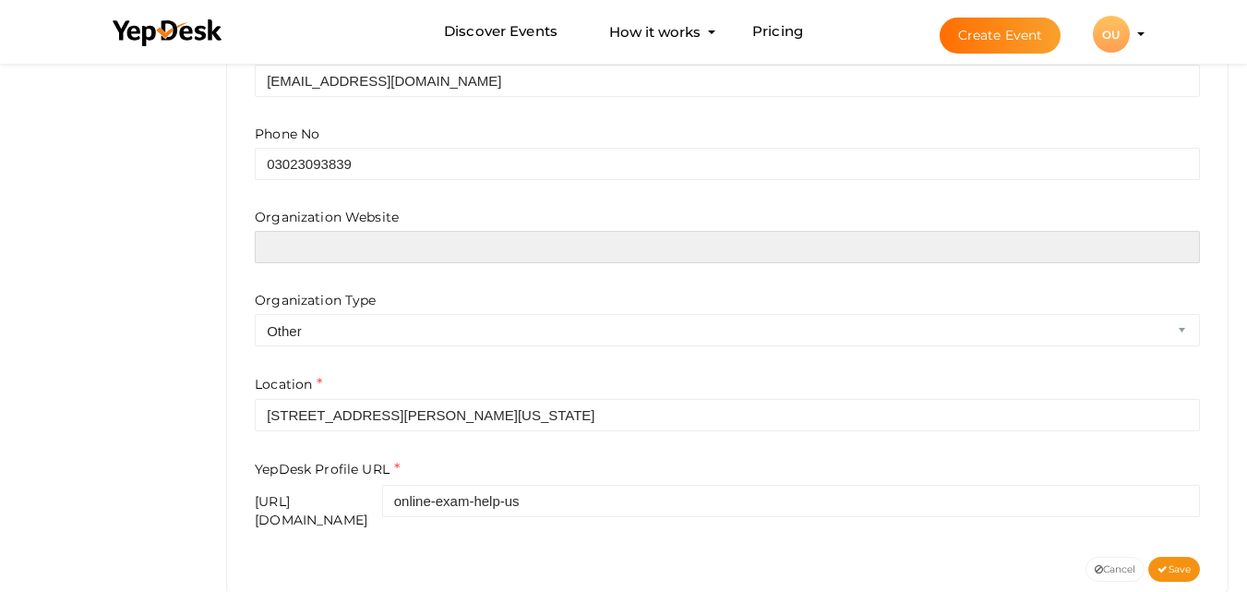
click at [370, 241] on input "text" at bounding box center [727, 247] width 945 height 32
paste input "[URL][DOMAIN_NAME]"
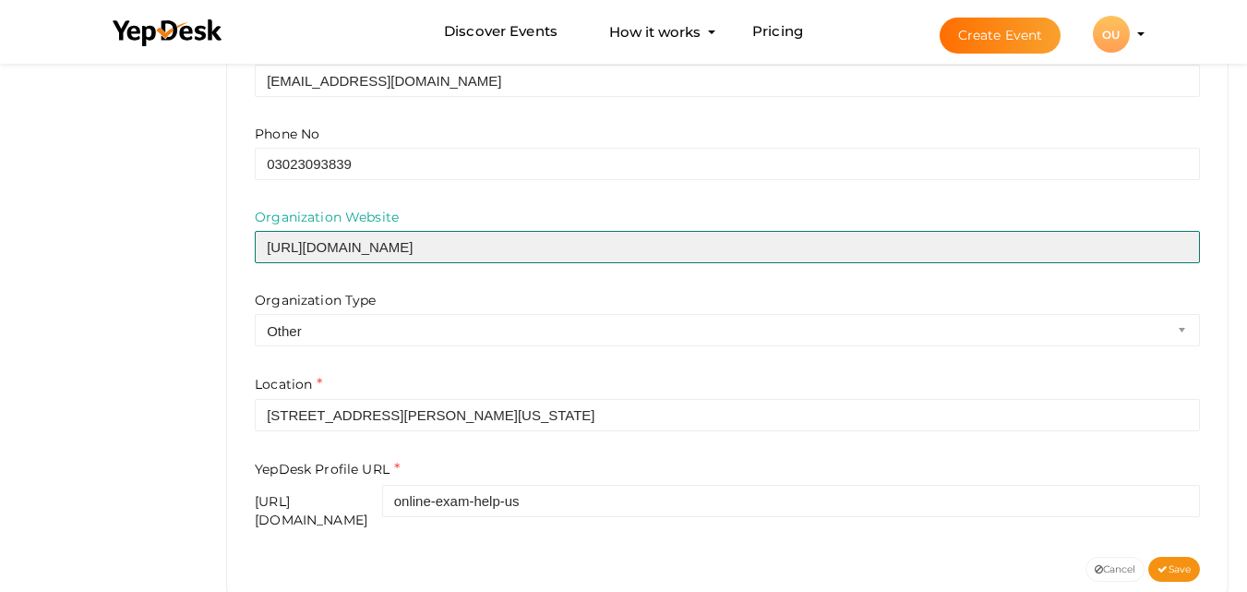
scroll to position [232, 0]
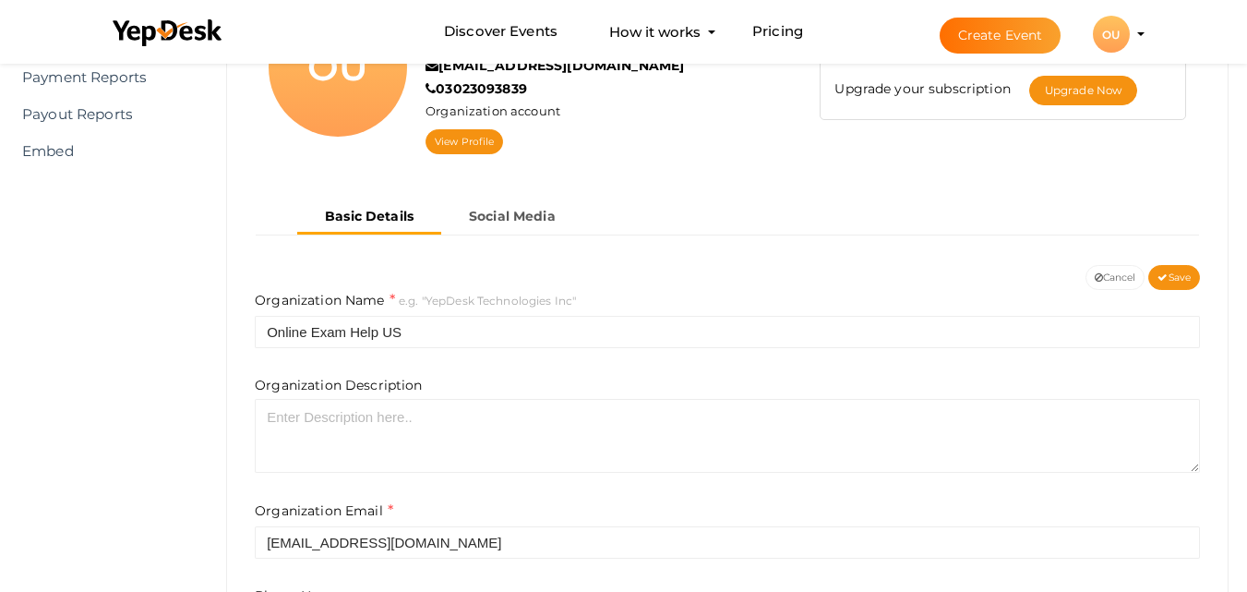
type input "https://onlineexamhelp.us.com/"
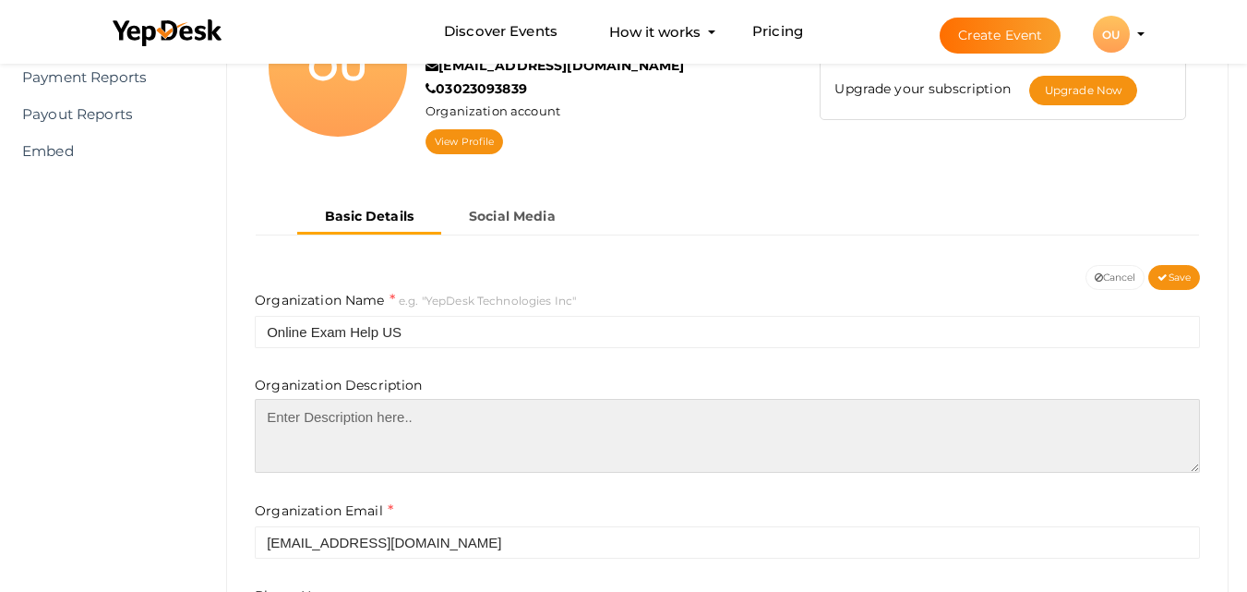
click at [401, 424] on textarea at bounding box center [727, 436] width 945 height 74
paste textarea "truggling to keep up with multiple subjects, assignments, and online classes? Y…"
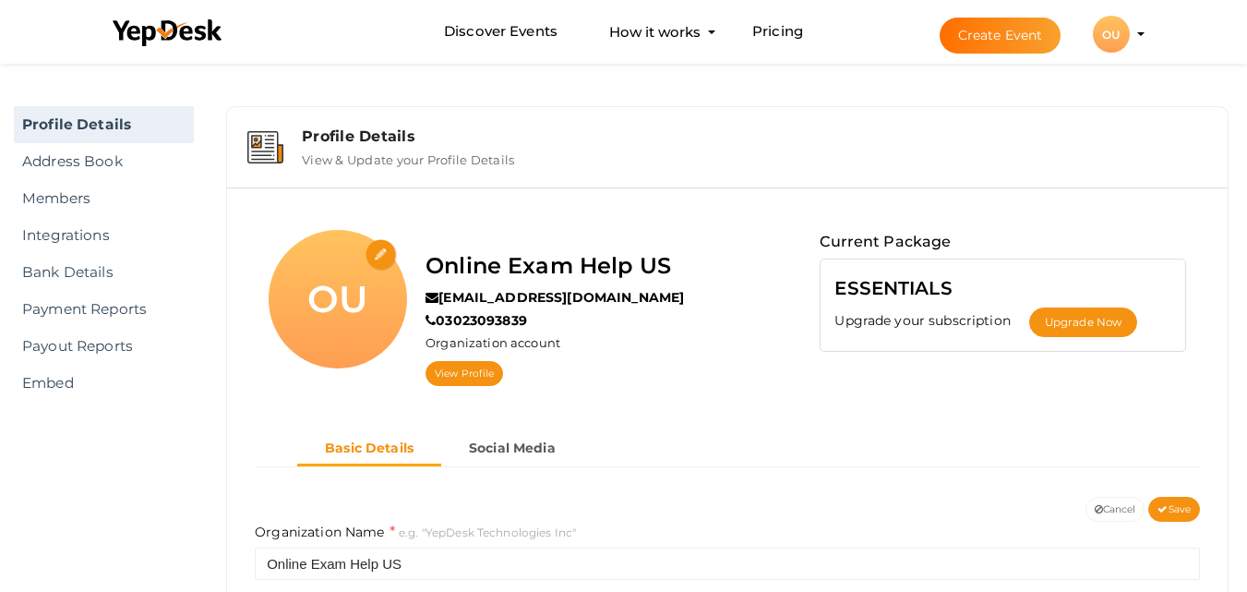
scroll to position [462, 0]
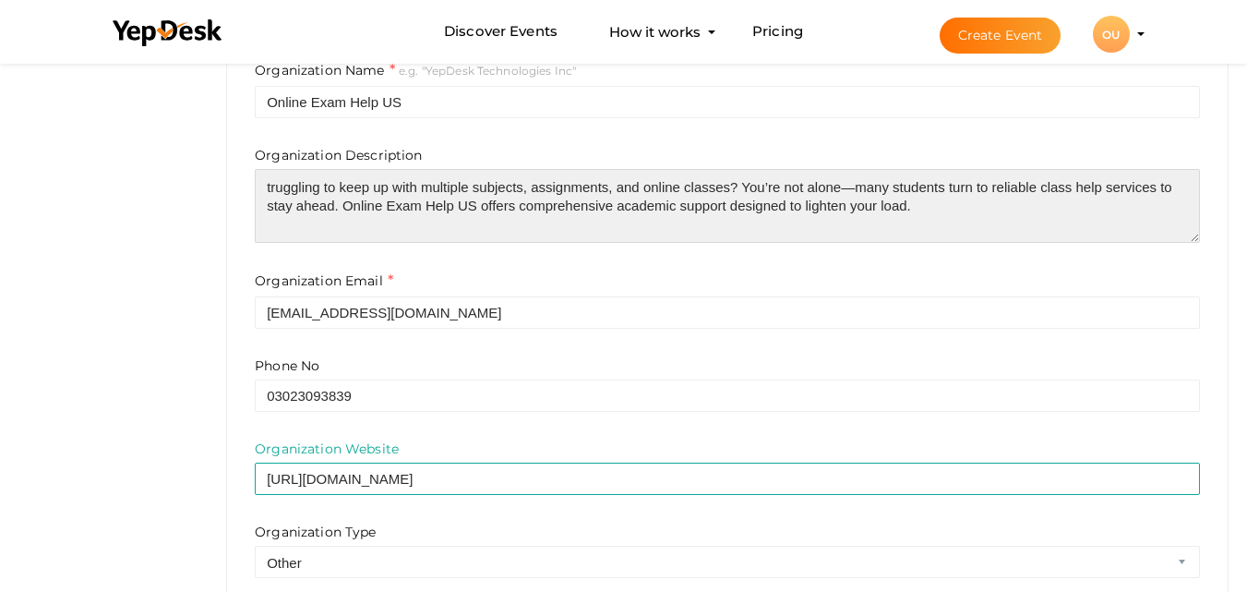
click at [271, 193] on textarea "truggling to keep up with multiple subjects, assignments, and online classes? Y…" at bounding box center [727, 206] width 945 height 74
type textarea "Struggling to keep up with multiple subjects, assignments, and online classes? …"
click at [926, 223] on textarea "Struggling to keep up with multiple subjects, assignments, and online classes? …" at bounding box center [727, 206] width 945 height 74
drag, startPoint x: 819, startPoint y: 209, endPoint x: 214, endPoint y: 172, distance: 605.9
click at [214, 172] on div "Profile Details View & Update your Profile Details OU Online Exam Help US onlin…" at bounding box center [728, 250] width 1040 height 1230
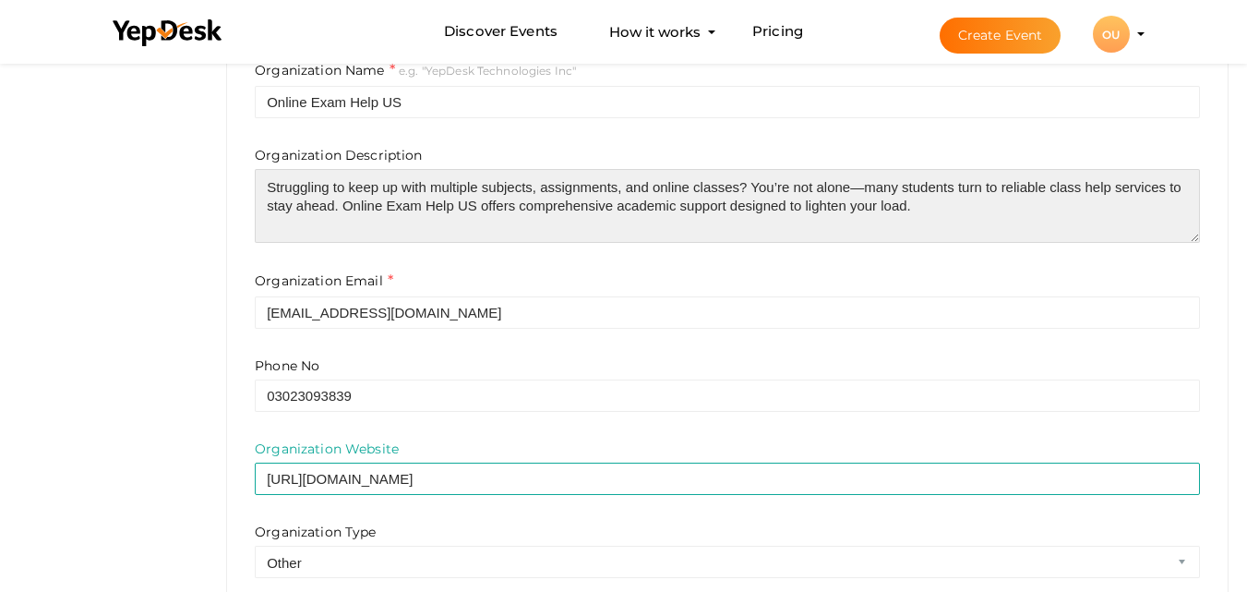
click at [921, 222] on textarea "Struggling to keep up with multiple subjects, assignments, and online classes? …" at bounding box center [727, 206] width 945 height 74
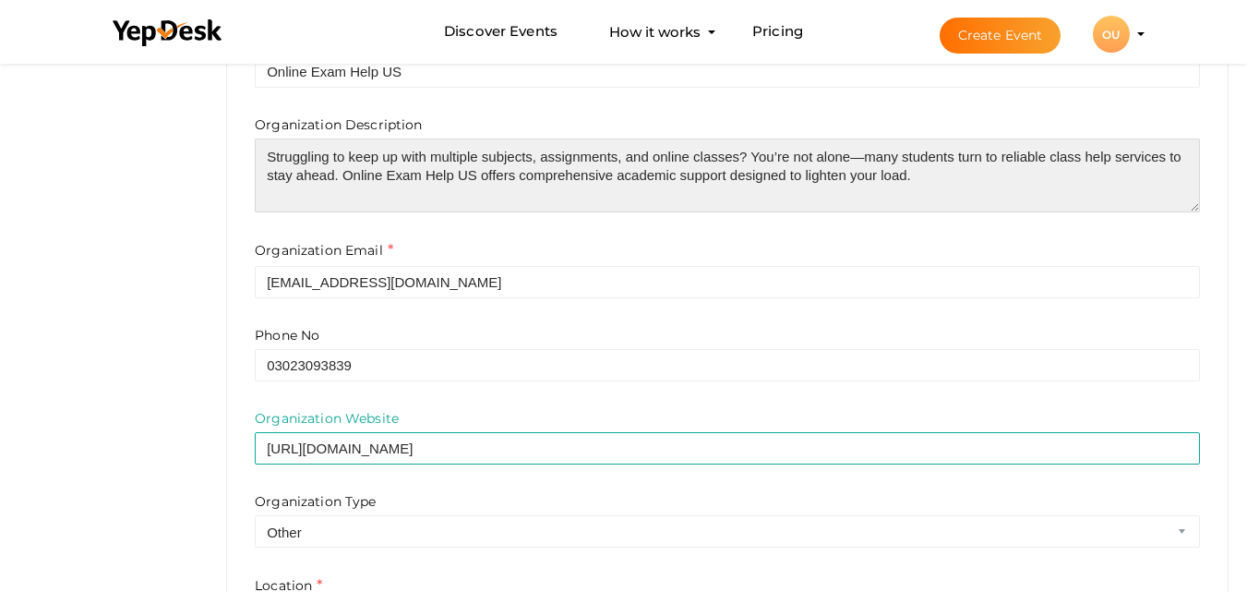
scroll to position [723, 0]
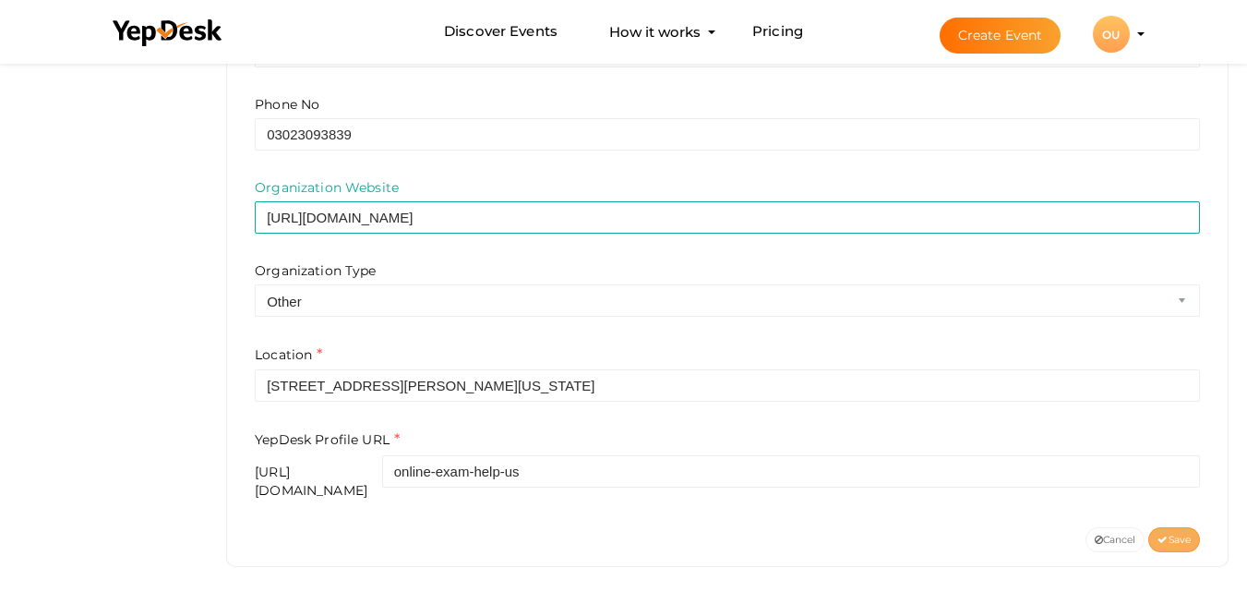
click at [1170, 534] on span "Save" at bounding box center [1174, 540] width 33 height 12
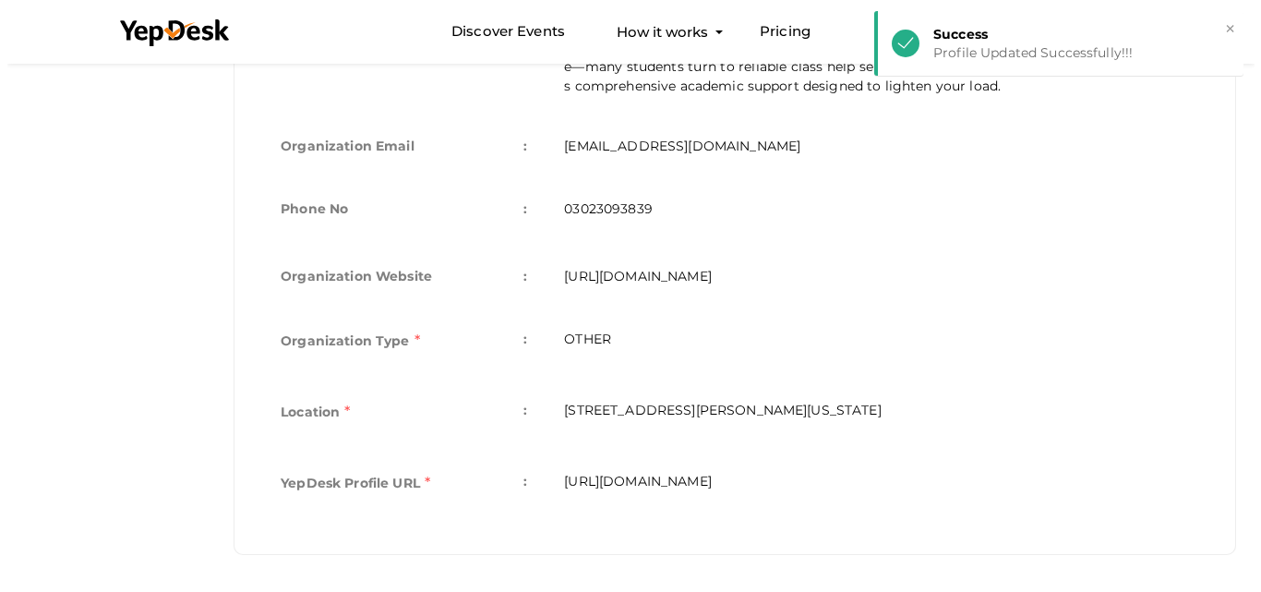
scroll to position [121, 0]
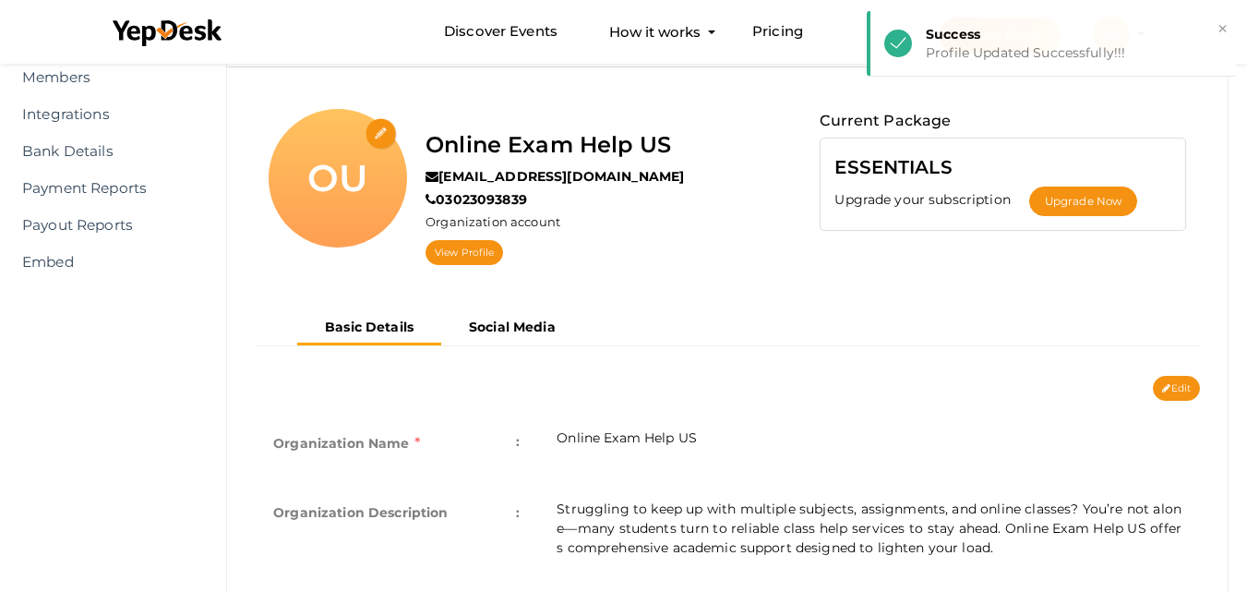
click at [375, 131] on input "file" at bounding box center [382, 134] width 32 height 32
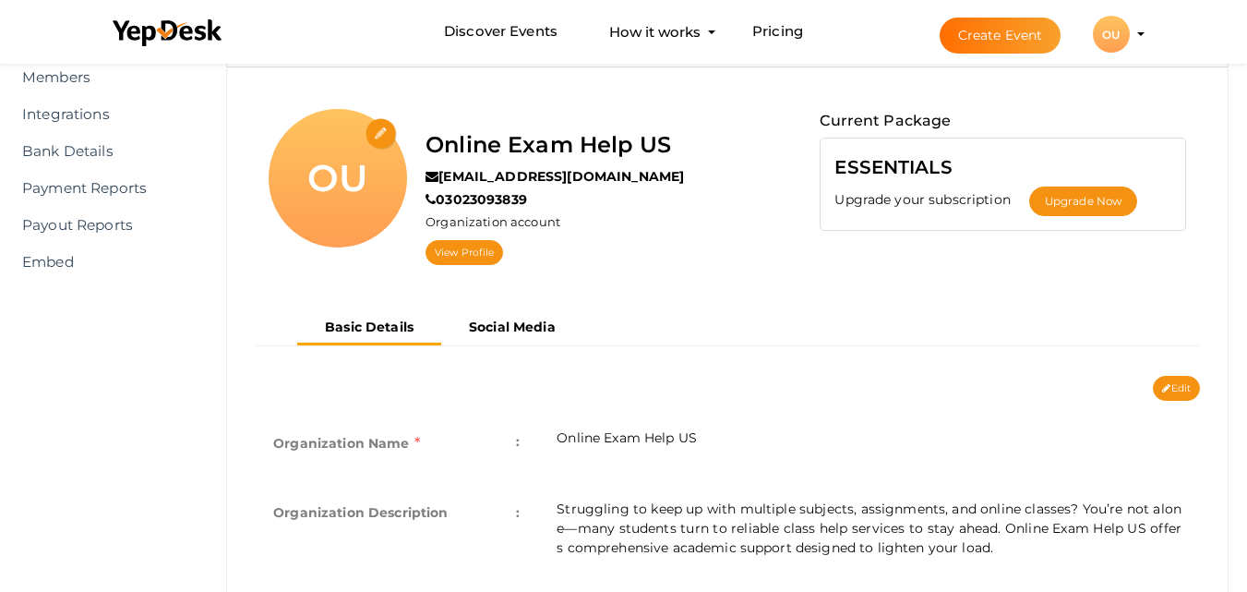
type input "C:\fakepath\Online Exam Help US (1) (4).jpg"
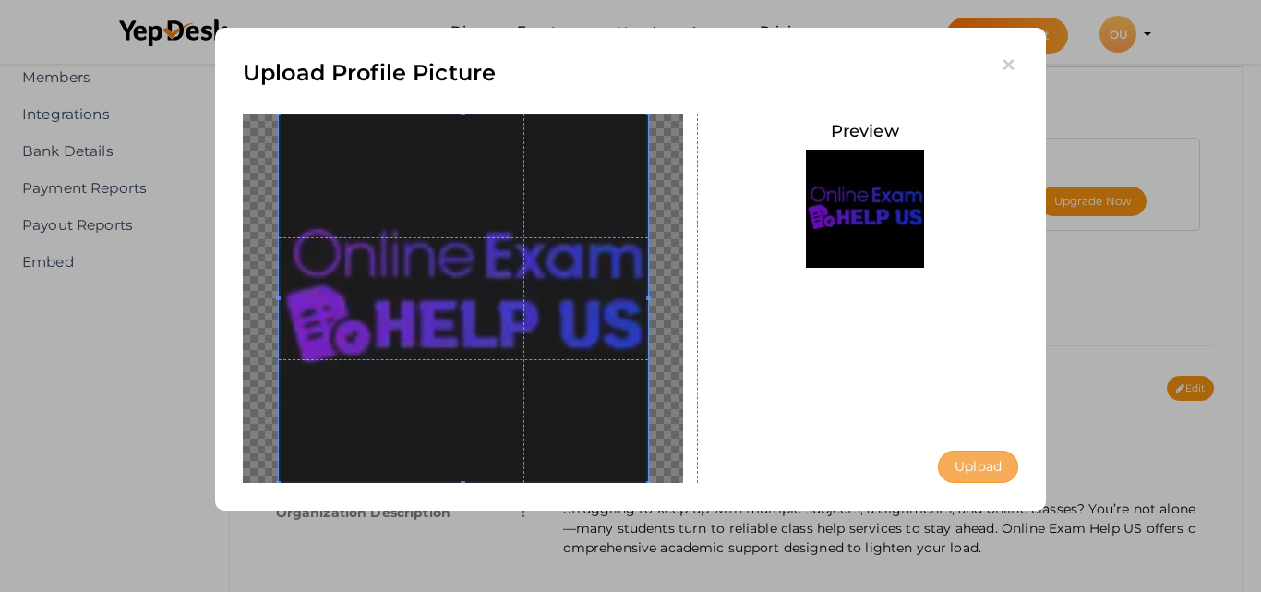
click at [974, 462] on button "Upload" at bounding box center [978, 467] width 80 height 32
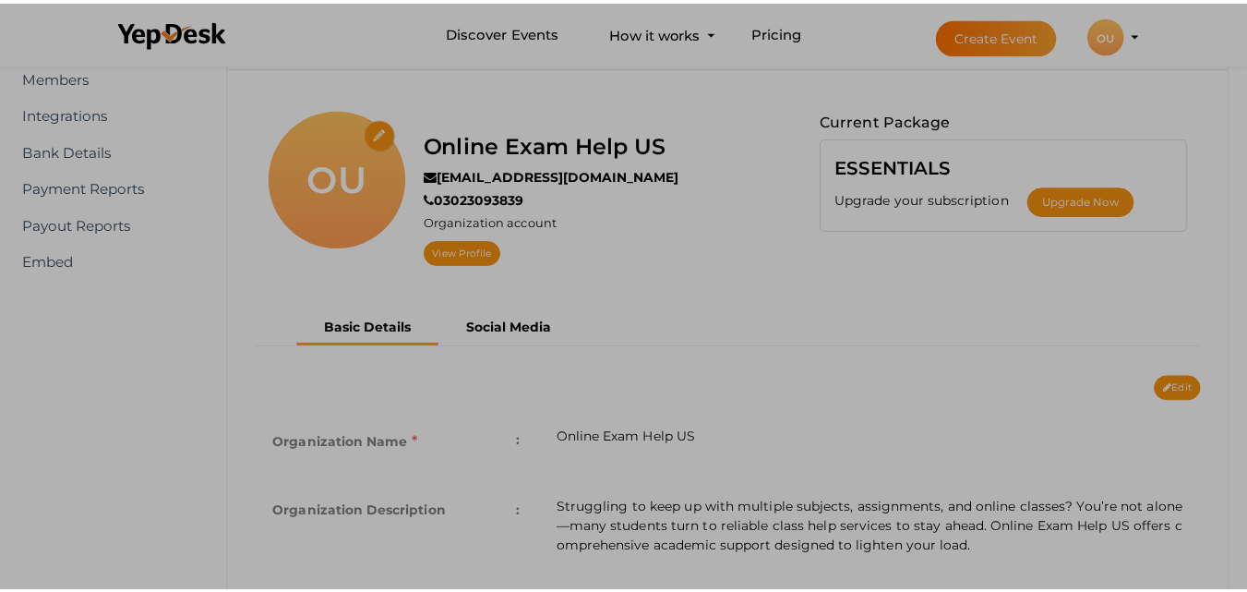
scroll to position [0, 0]
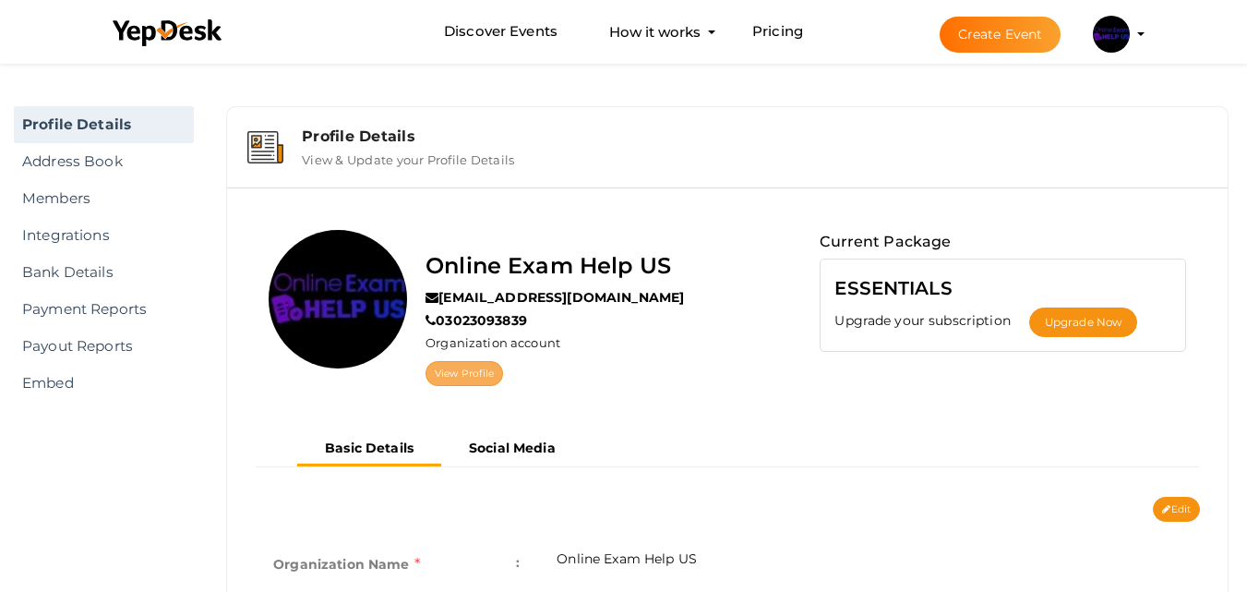
click at [454, 369] on link "View Profile" at bounding box center [465, 373] width 78 height 25
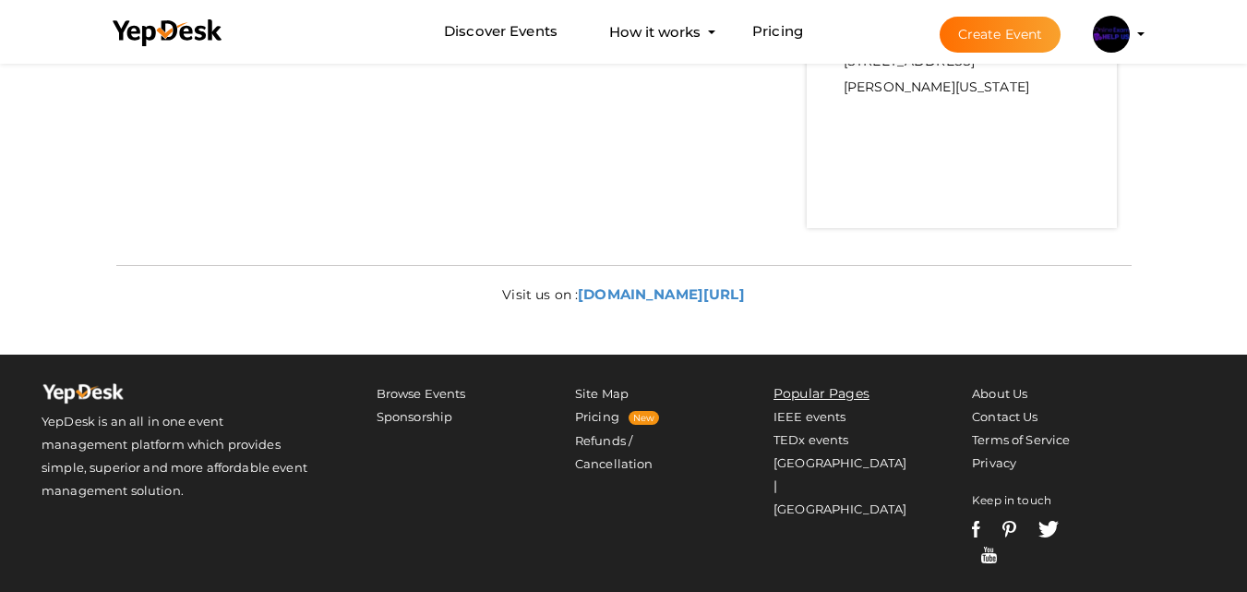
scroll to position [928, 0]
